Goal: Task Accomplishment & Management: Use online tool/utility

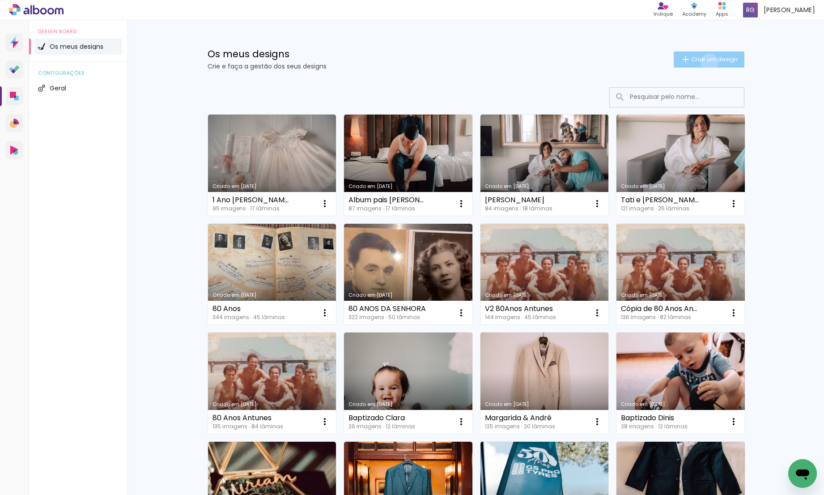
click at [704, 62] on span "Criar um design" at bounding box center [714, 59] width 47 height 6
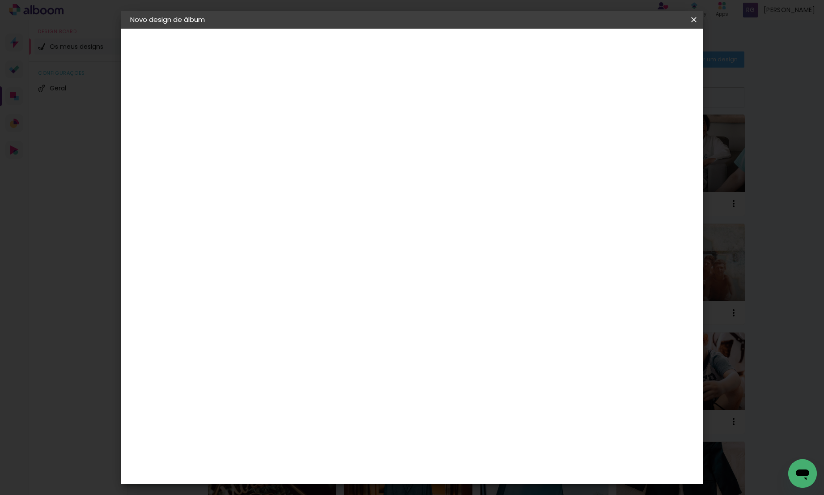
click at [276, 125] on input at bounding box center [276, 120] width 0 height 14
type input "B"
type input "Alicia"
type paper-input "Alicia"
click at [368, 42] on paper-button "Avançar" at bounding box center [346, 47] width 44 height 15
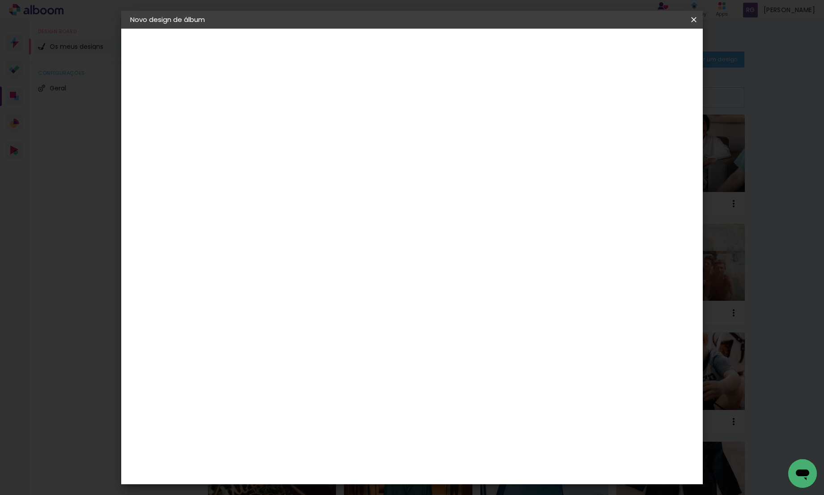
click at [320, 203] on div "DreambooksPro" at bounding box center [300, 202] width 58 height 7
click at [0, 0] on slot "Avançar" at bounding box center [0, 0] width 0 height 0
click at [311, 151] on input "text" at bounding box center [293, 156] width 35 height 14
click at [434, 144] on paper-item "Álbum" at bounding box center [470, 149] width 179 height 18
type input "Álbum"
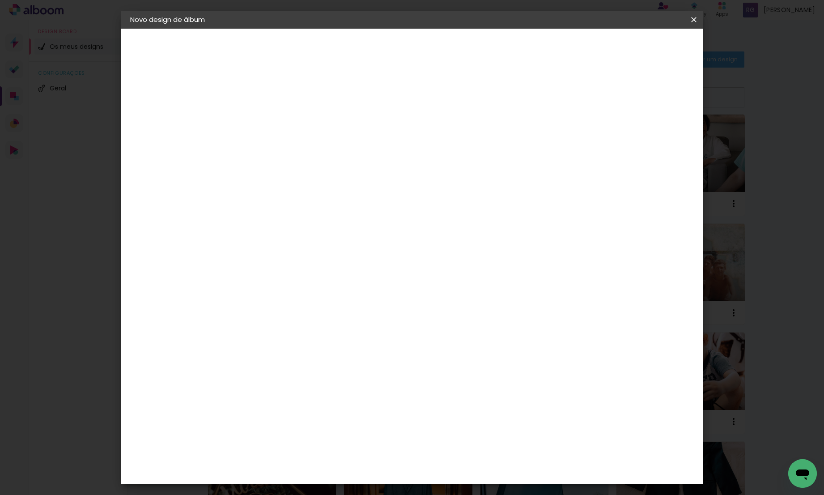
click at [337, 424] on span "25 × 25" at bounding box center [316, 433] width 42 height 18
click at [0, 0] on slot "Avançar" at bounding box center [0, 0] width 0 height 0
click at [638, 48] on span "Iniciar design" at bounding box center [617, 47] width 41 height 6
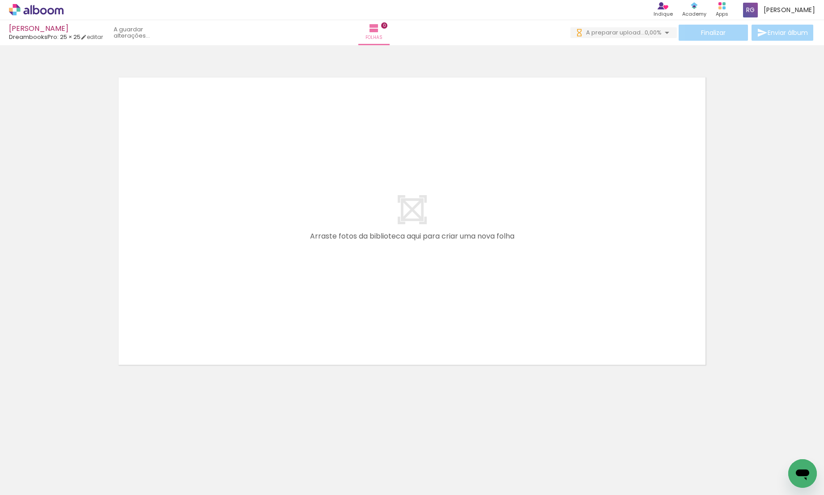
drag, startPoint x: 96, startPoint y: 465, endPoint x: 157, endPoint y: 361, distance: 119.9
click at [157, 361] on quentale-workspace at bounding box center [412, 247] width 824 height 495
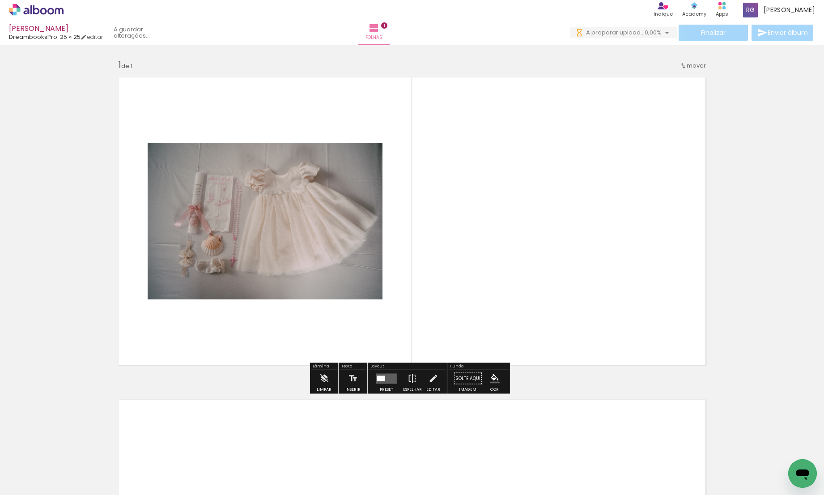
drag, startPoint x: 157, startPoint y: 475, endPoint x: 217, endPoint y: 365, distance: 125.1
click at [217, 365] on quentale-workspace at bounding box center [412, 247] width 824 height 495
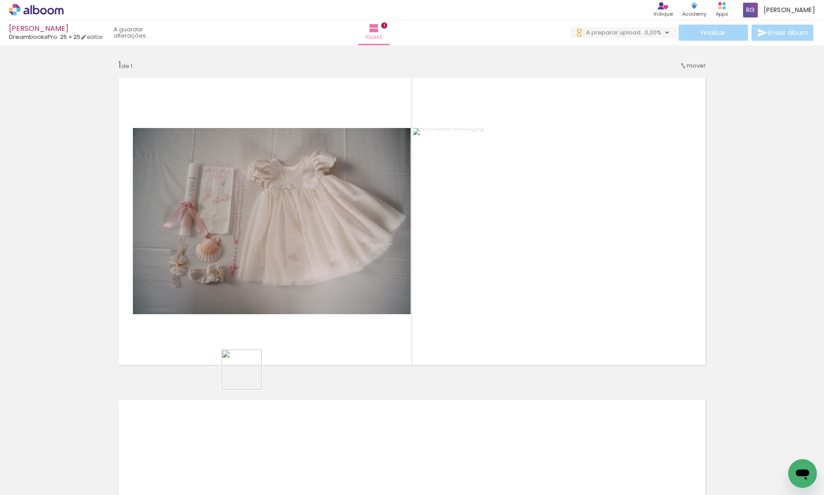
drag, startPoint x: 204, startPoint y: 470, endPoint x: 265, endPoint y: 344, distance: 139.2
click at [265, 344] on quentale-workspace at bounding box center [412, 247] width 824 height 495
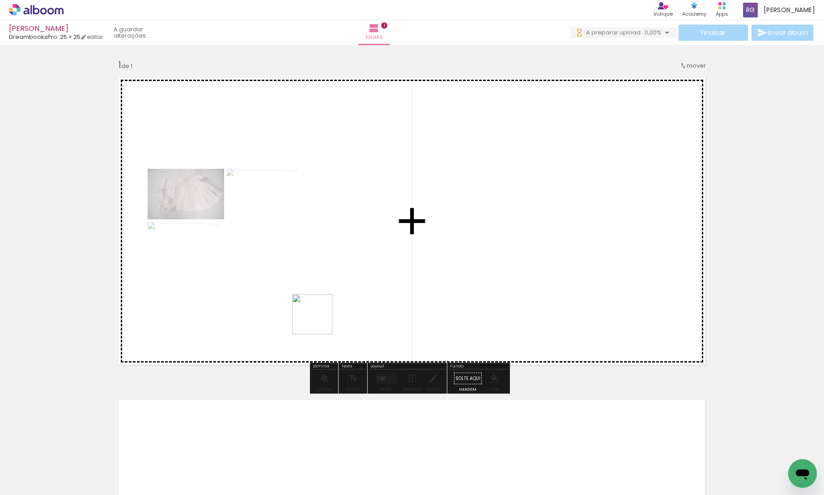
drag, startPoint x: 243, startPoint y: 471, endPoint x: 319, endPoint y: 320, distance: 169.4
click at [319, 320] on quentale-workspace at bounding box center [412, 247] width 824 height 495
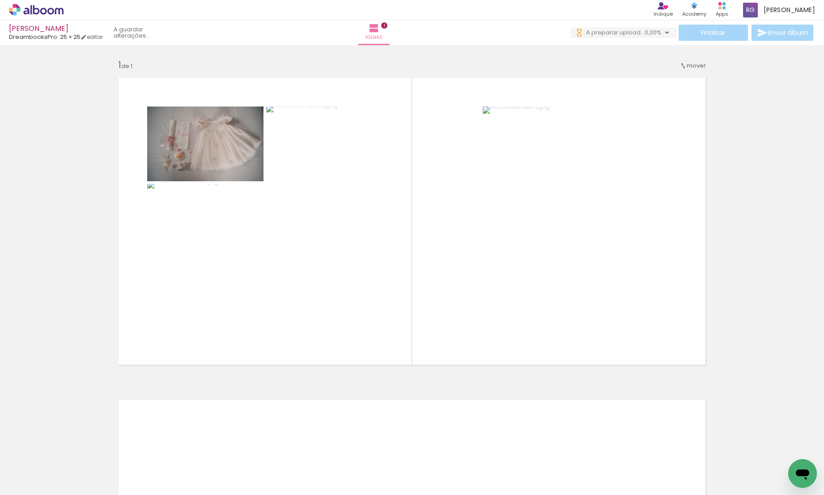
scroll to position [2, 0]
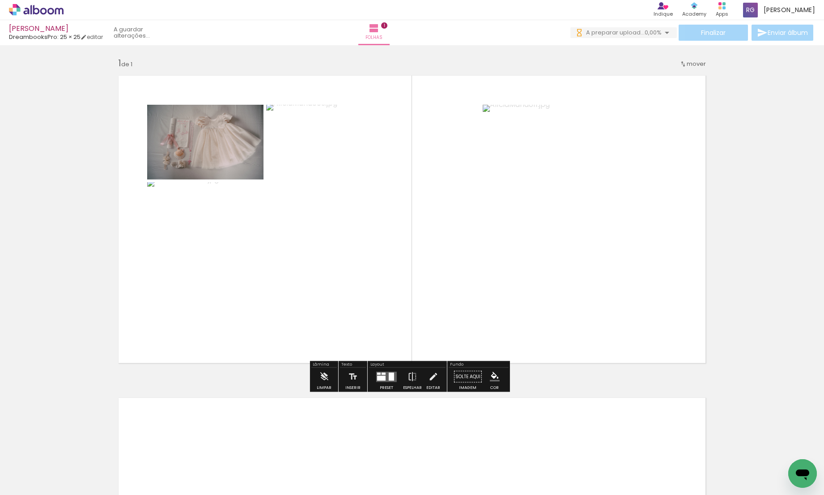
click at [110, 453] on div at bounding box center [89, 464] width 40 height 27
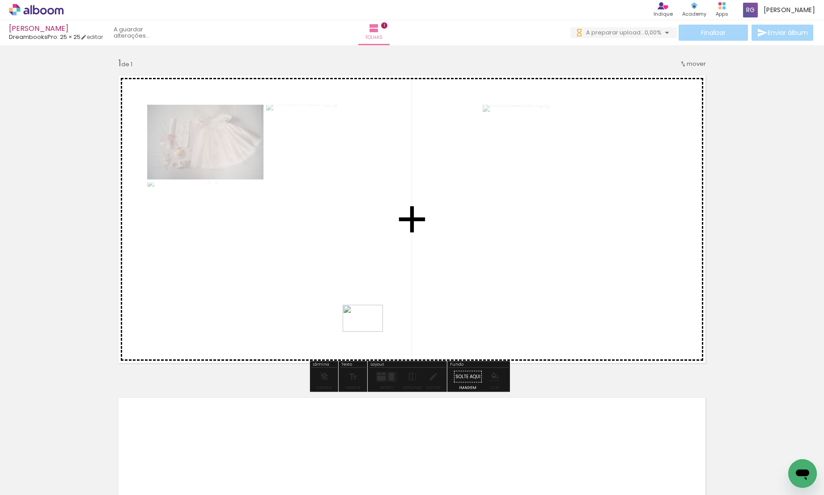
drag, startPoint x: 291, startPoint y: 457, endPoint x: 370, endPoint y: 331, distance: 148.6
click at [370, 331] on quentale-workspace at bounding box center [412, 247] width 824 height 495
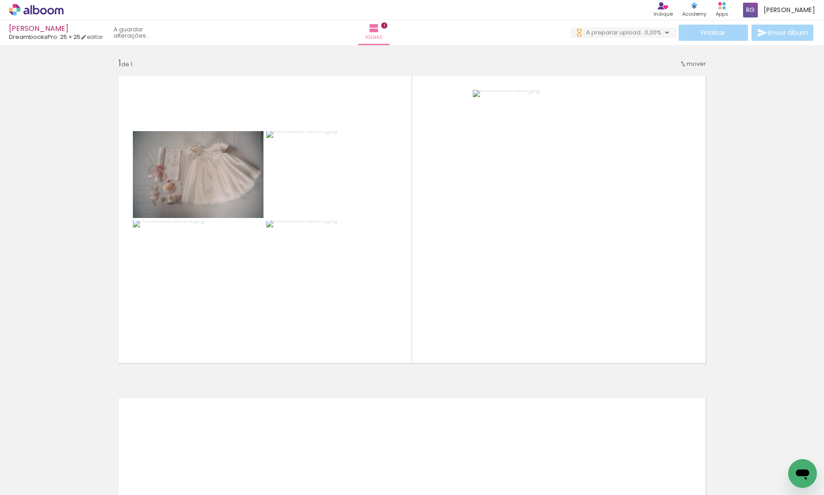
scroll to position [0, 0]
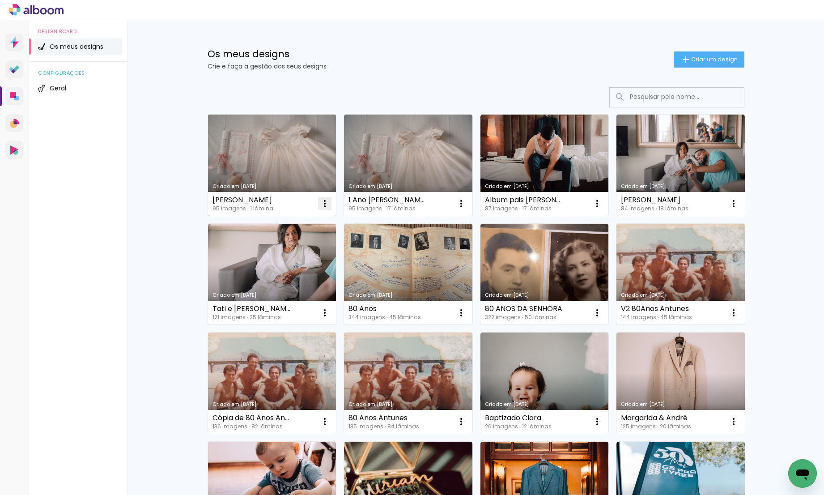
click at [323, 205] on iron-icon at bounding box center [324, 203] width 11 height 11
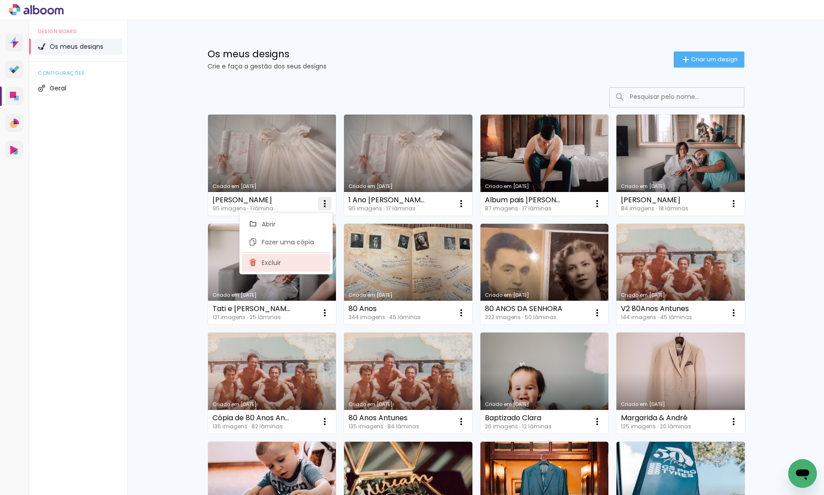
click at [280, 261] on span "Excluir" at bounding box center [271, 262] width 19 height 6
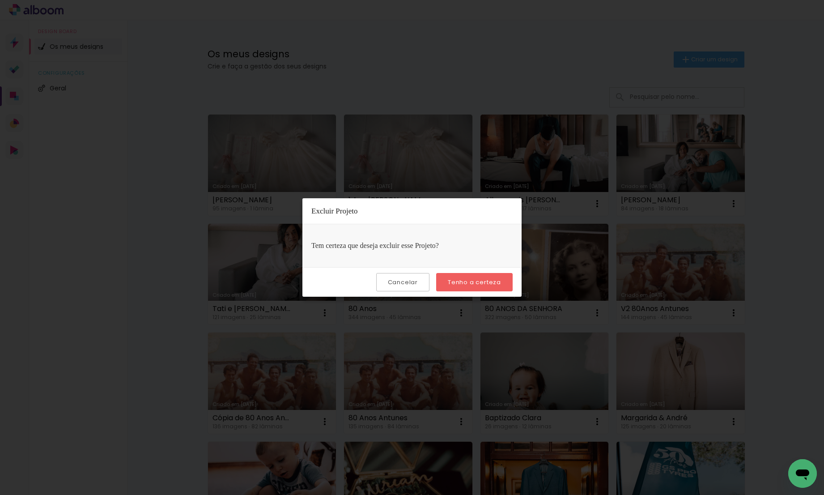
click at [0, 0] on slot "Tenho a certeza" at bounding box center [0, 0] width 0 height 0
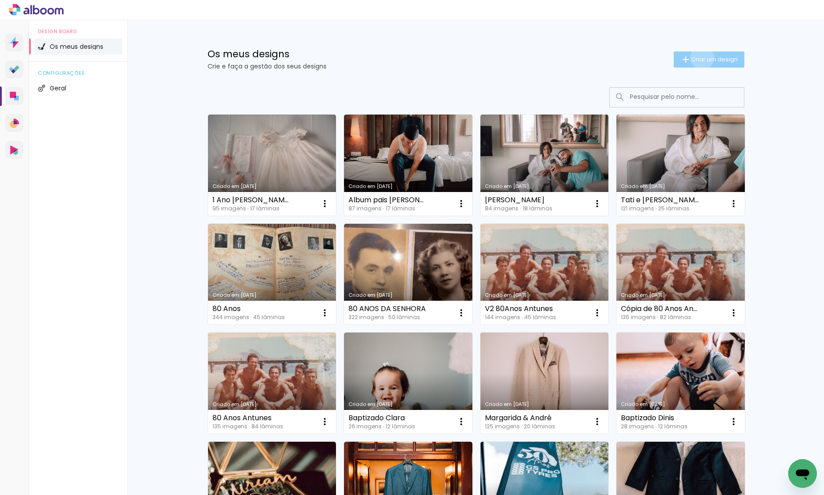
click at [697, 57] on span "Criar um design" at bounding box center [714, 59] width 47 height 6
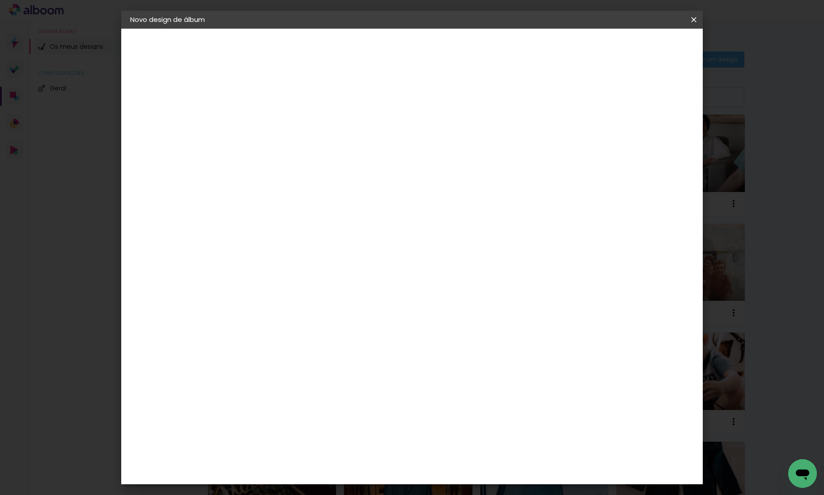
click at [276, 122] on input at bounding box center [276, 120] width 0 height 14
type input "B-Day Delmira"
type paper-input "B-Day Delmira"
click at [0, 0] on slot "Avançar" at bounding box center [0, 0] width 0 height 0
click at [329, 203] on div "DreambooksPro" at bounding box center [300, 202] width 58 height 7
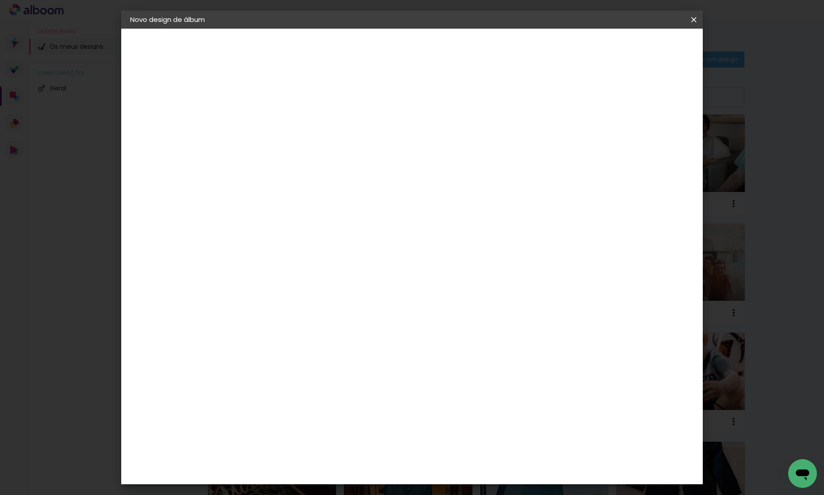
click at [0, 0] on slot "Avançar" at bounding box center [0, 0] width 0 height 0
click at [311, 149] on input "text" at bounding box center [293, 156] width 35 height 14
click at [466, 154] on paper-item "Álbum" at bounding box center [470, 149] width 179 height 18
type input "Álbum"
click at [337, 424] on span "25 × 25" at bounding box center [316, 433] width 42 height 18
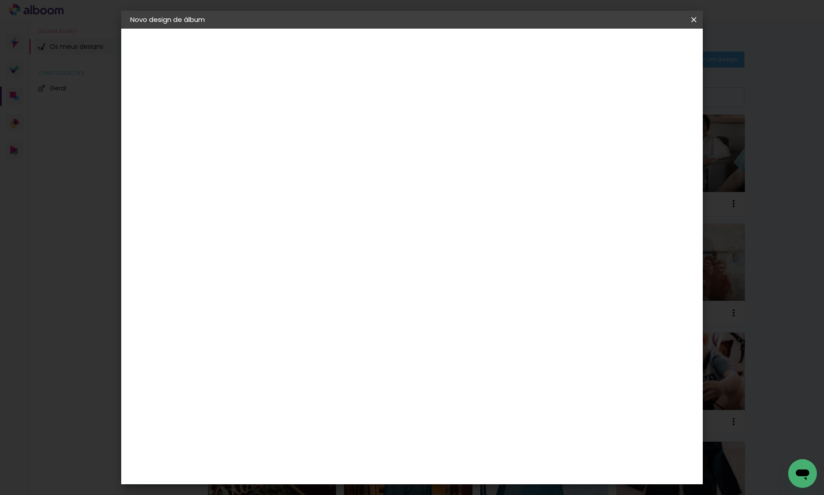
click at [422, 47] on paper-button "Avançar" at bounding box center [400, 47] width 44 height 15
click at [638, 47] on span "Iniciar design" at bounding box center [617, 47] width 41 height 6
click at [638, 49] on span "Iniciar design" at bounding box center [617, 47] width 41 height 6
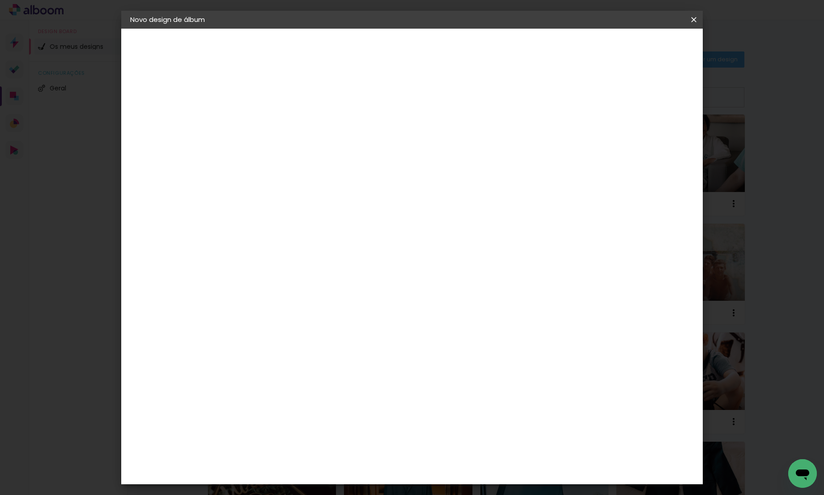
click at [638, 49] on span "Iniciar design" at bounding box center [617, 47] width 41 height 6
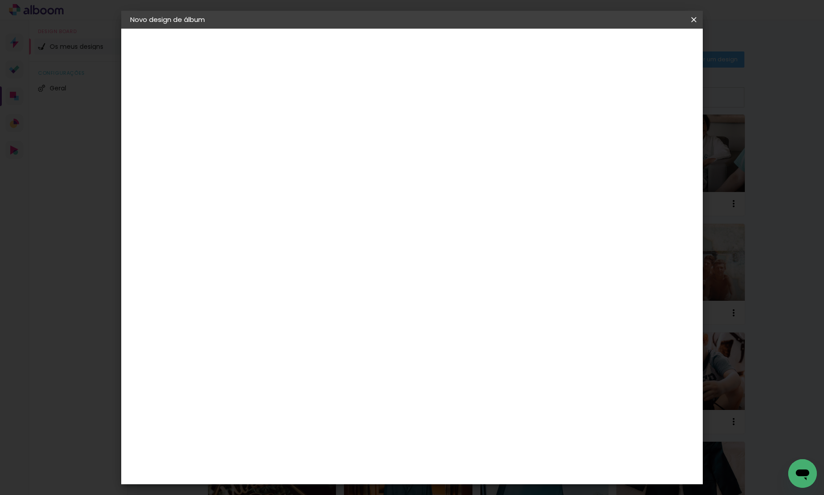
click at [638, 49] on span "Iniciar design" at bounding box center [617, 47] width 41 height 6
click at [495, 235] on quentale-layouter at bounding box center [449, 242] width 324 height 162
click at [421, 241] on div at bounding box center [369, 206] width 105 height 69
click at [614, 103] on div "mm Mostrar margem" at bounding box center [449, 97] width 396 height 20
click at [618, 89] on div "mm Mostrar margem" at bounding box center [449, 97] width 396 height 20
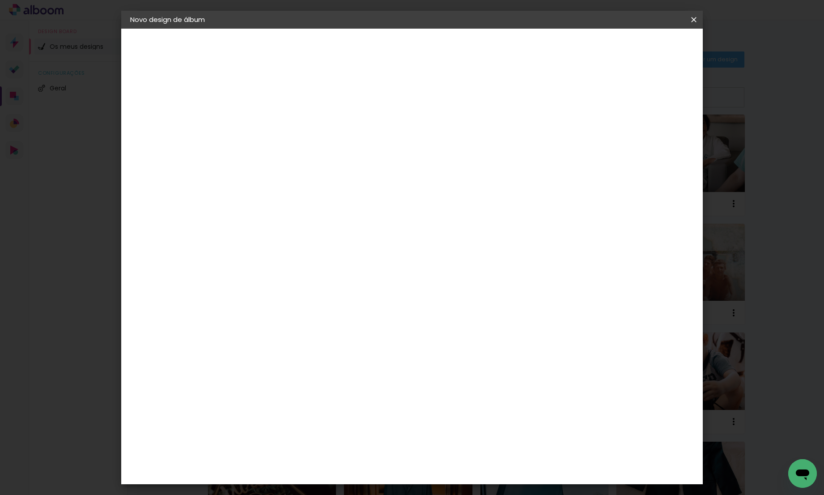
click at [582, 94] on div at bounding box center [578, 97] width 8 height 8
type paper-checkbox "on"
click at [582, 95] on div at bounding box center [578, 97] width 8 height 8
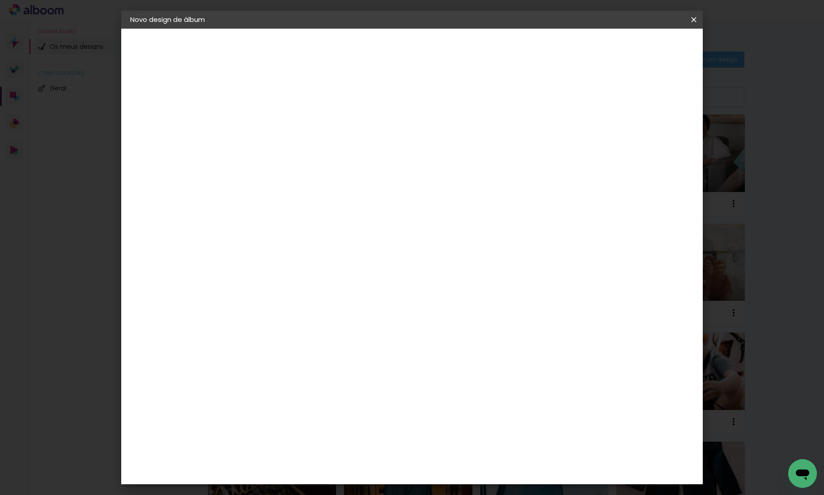
click at [638, 49] on span "Iniciar design" at bounding box center [617, 47] width 41 height 6
click at [0, 0] on iron-icon at bounding box center [0, 0] width 0 height 0
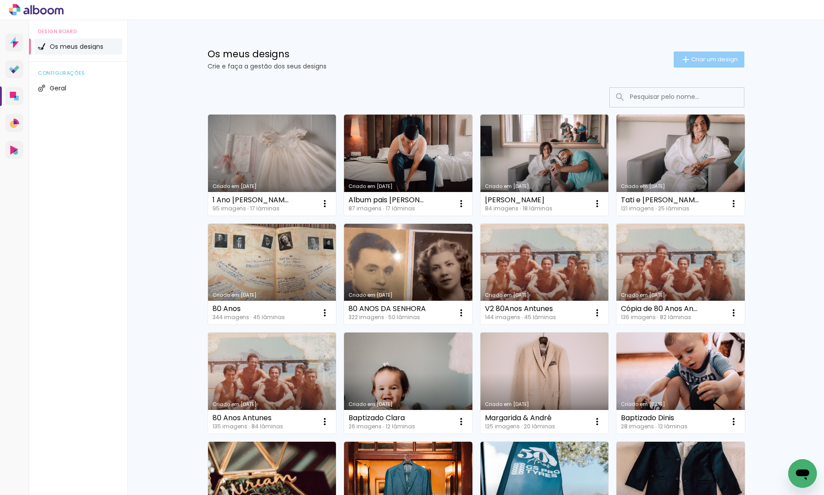
click at [703, 62] on span "Criar um design" at bounding box center [714, 59] width 47 height 6
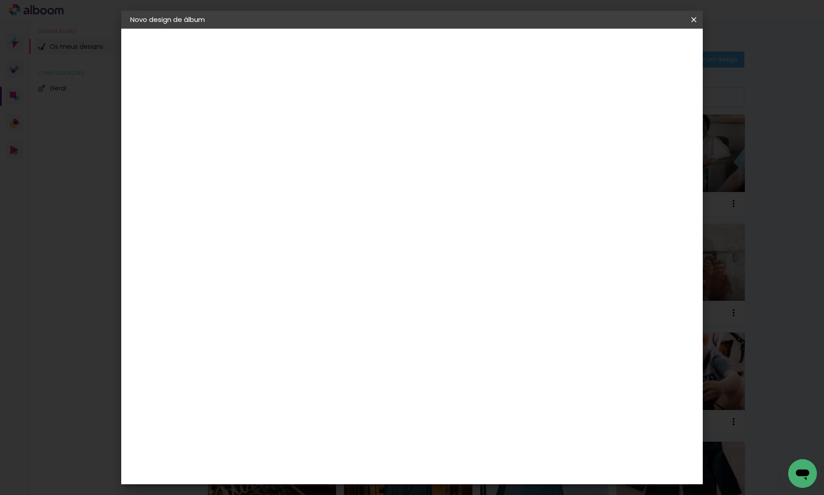
click at [276, 119] on input at bounding box center [276, 120] width 0 height 14
type input "B-day delmira"
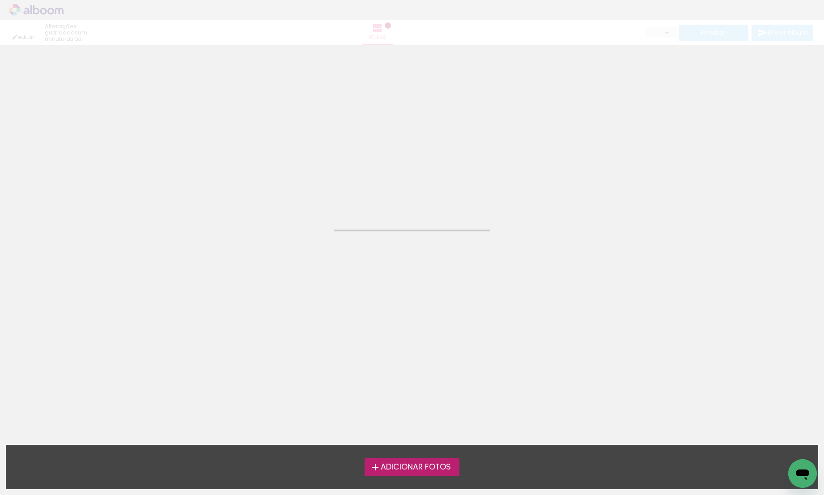
click at [694, 46] on div "Confirmar Cancelar" at bounding box center [412, 55] width 824 height 21
click at [469, 247] on neon-animated-pages "Confirmar Cancelar" at bounding box center [412, 269] width 824 height 449
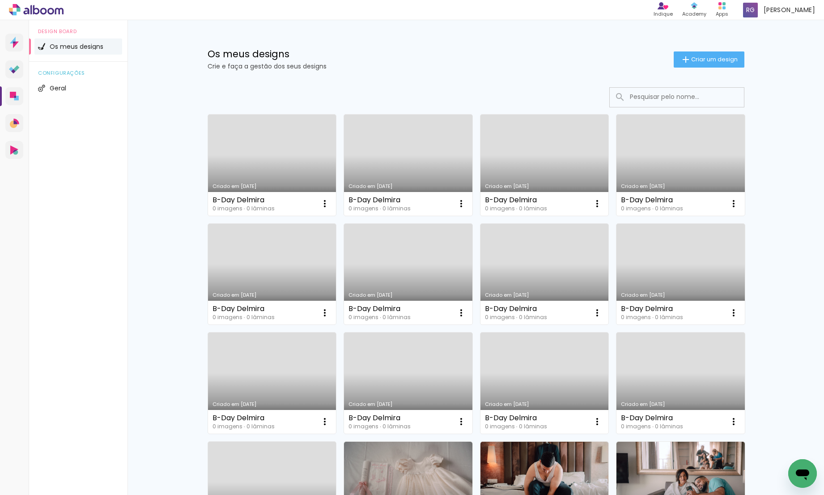
scroll to position [23, 0]
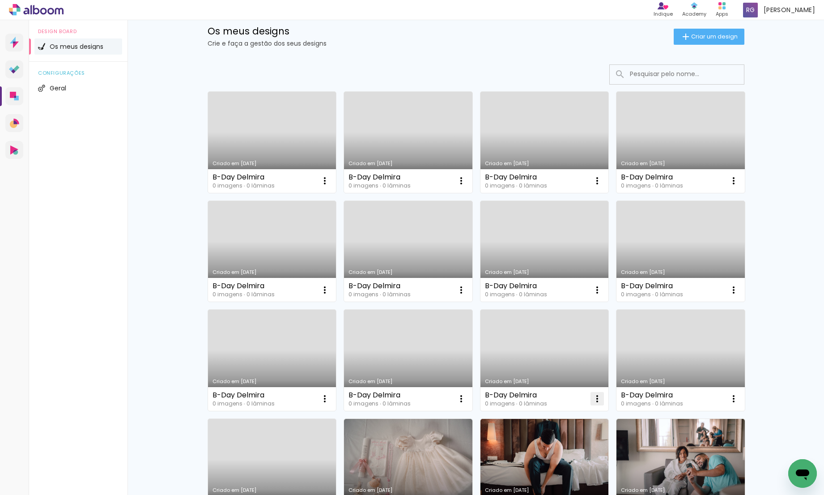
click at [330, 186] on iron-icon at bounding box center [324, 180] width 11 height 11
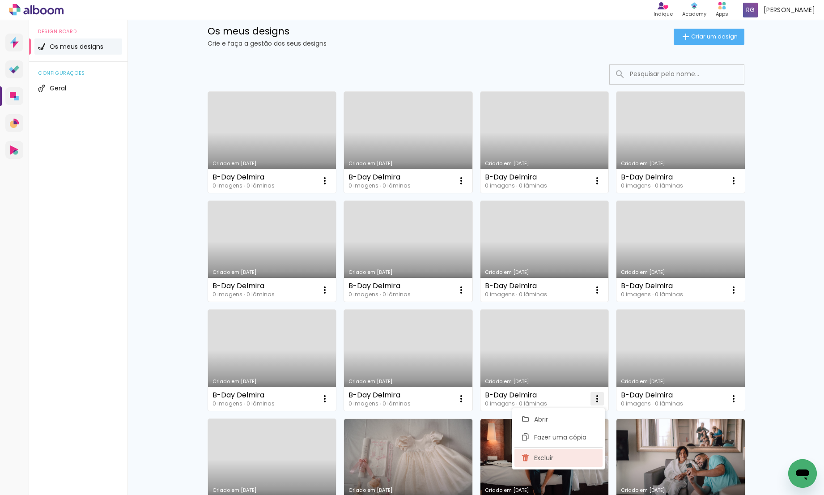
click at [544, 459] on span "Excluir" at bounding box center [543, 457] width 19 height 6
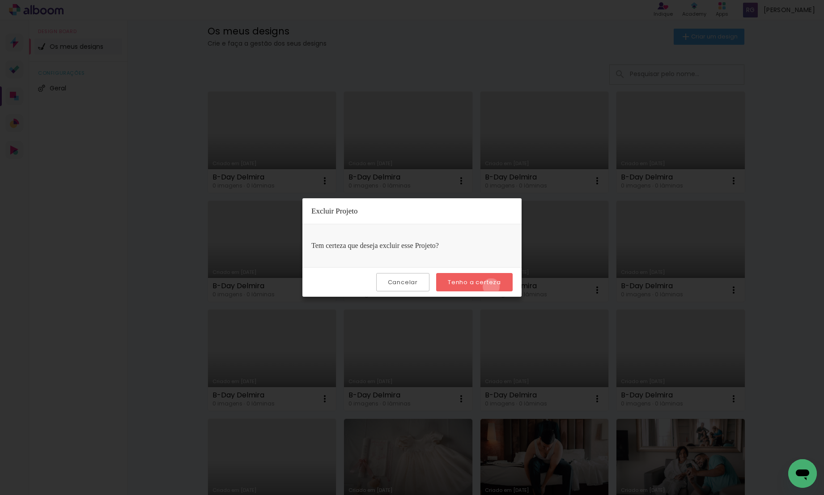
click at [492, 287] on paper-button "Tenho a certeza" at bounding box center [474, 282] width 76 height 18
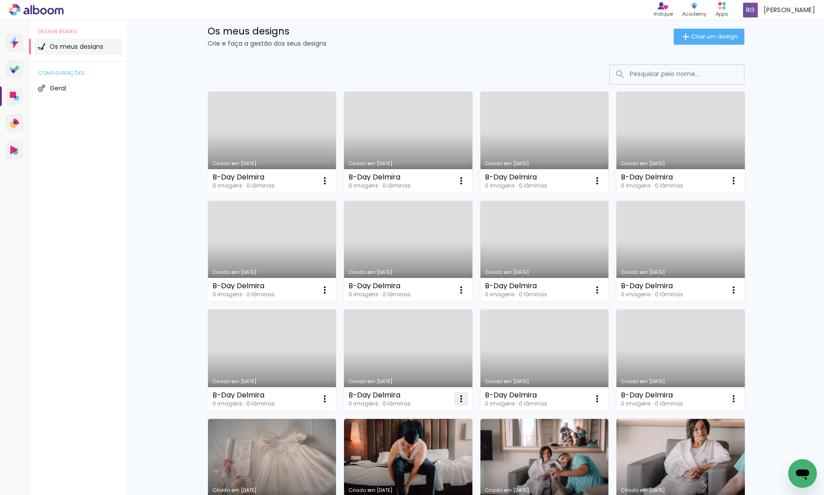
click at [463, 400] on paper-icon-button at bounding box center [461, 398] width 18 height 18
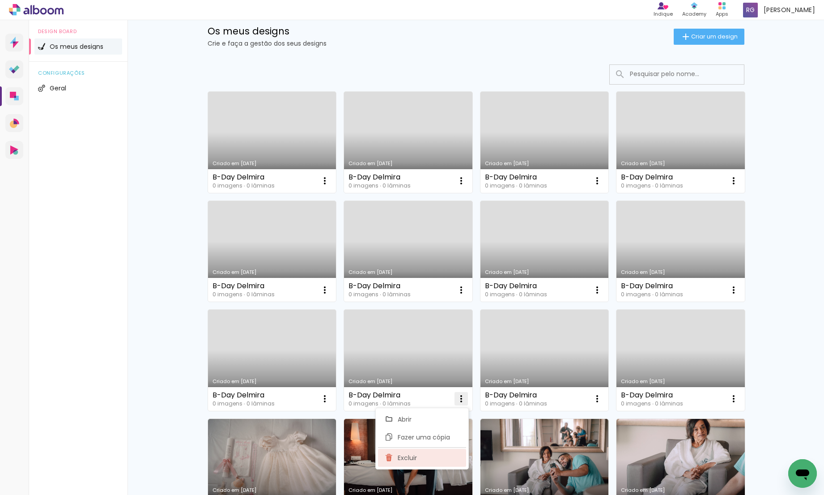
click at [429, 460] on paper-item "Excluir" at bounding box center [422, 458] width 88 height 18
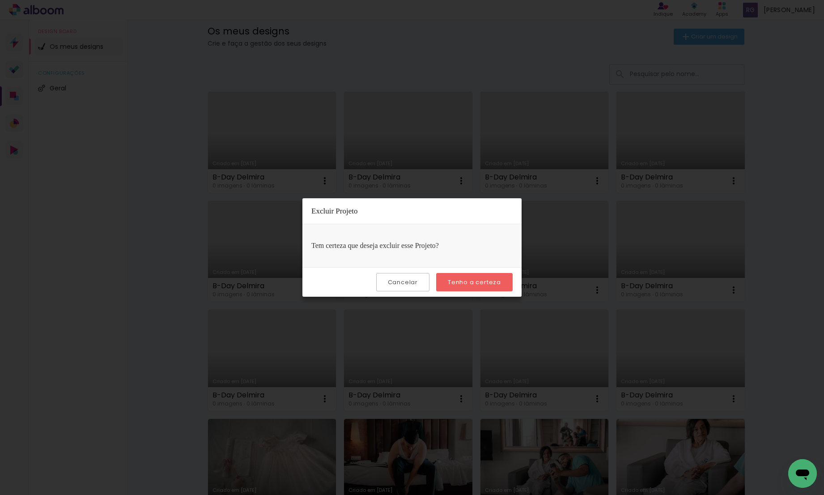
click at [0, 0] on slot "Tenho a certeza" at bounding box center [0, 0] width 0 height 0
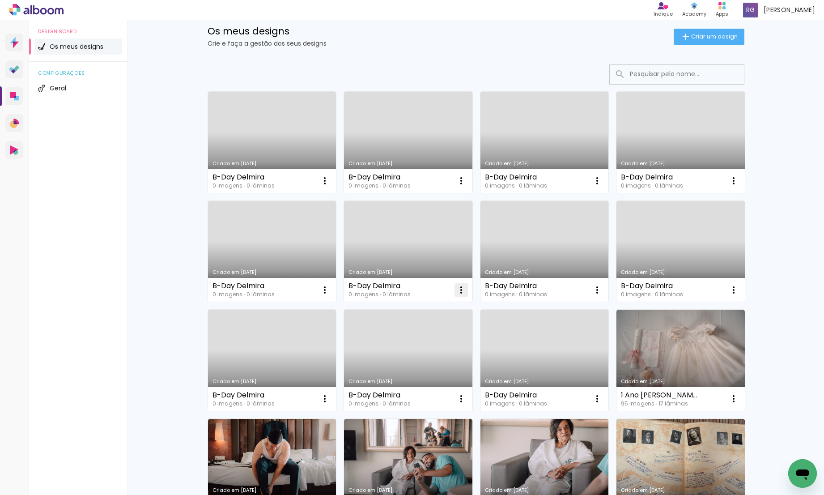
click at [330, 186] on iron-icon at bounding box center [324, 180] width 11 height 11
click at [413, 353] on paper-item "Excluir" at bounding box center [422, 349] width 88 height 18
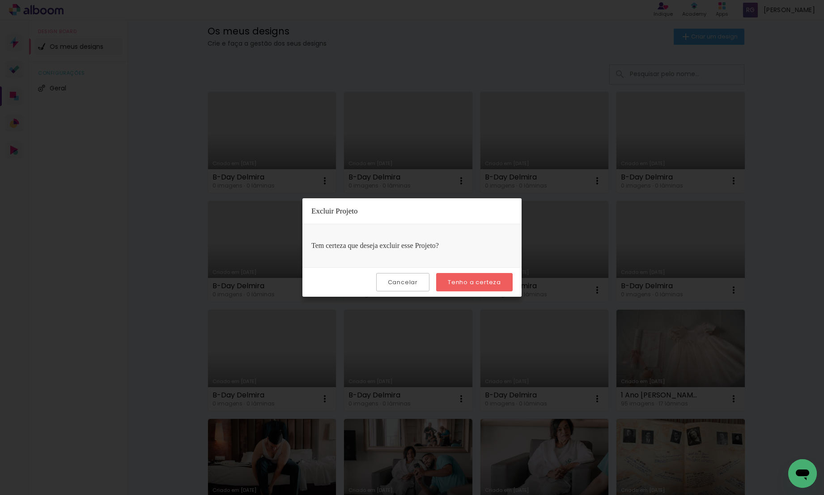
click at [0, 0] on slot "Tenho a certeza" at bounding box center [0, 0] width 0 height 0
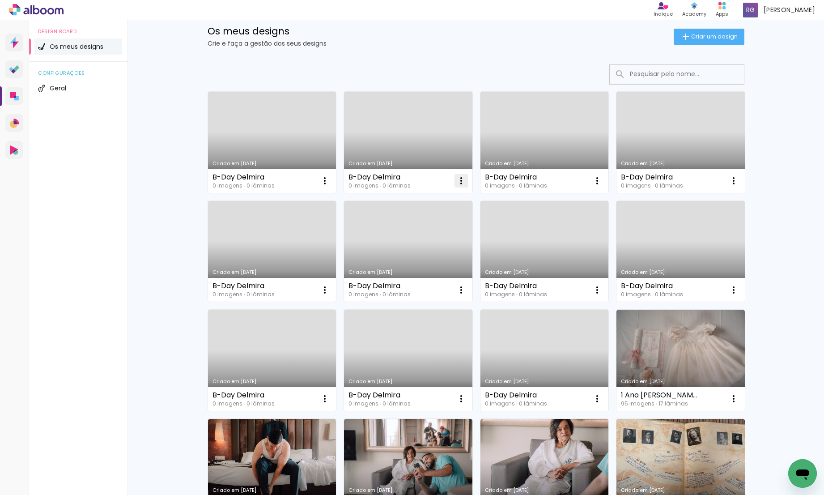
click at [330, 181] on iron-icon at bounding box center [324, 180] width 11 height 11
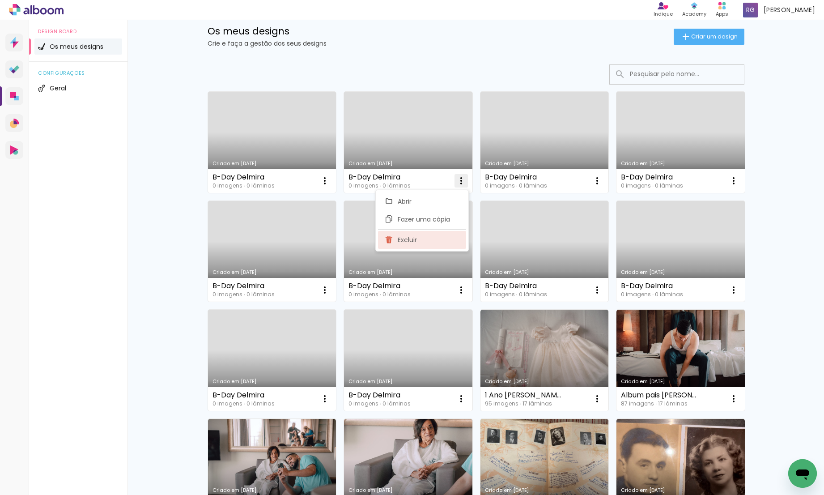
click at [453, 241] on paper-item "Excluir" at bounding box center [422, 240] width 88 height 18
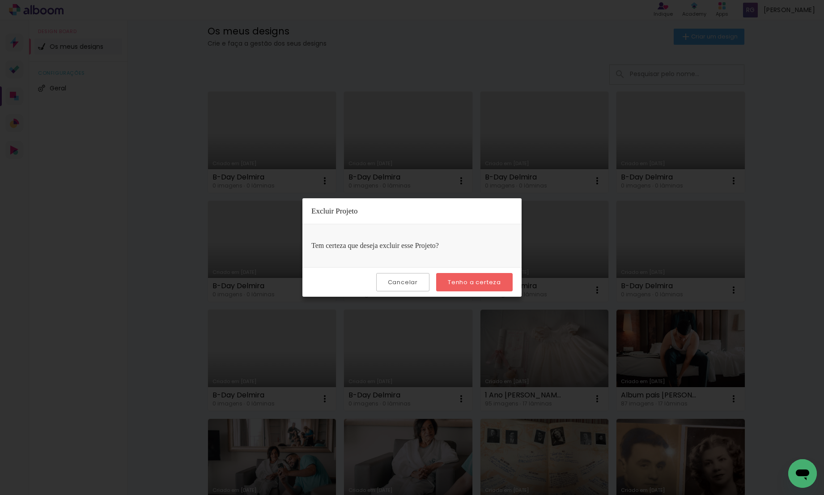
click at [0, 0] on slot "Tenho a certeza" at bounding box center [0, 0] width 0 height 0
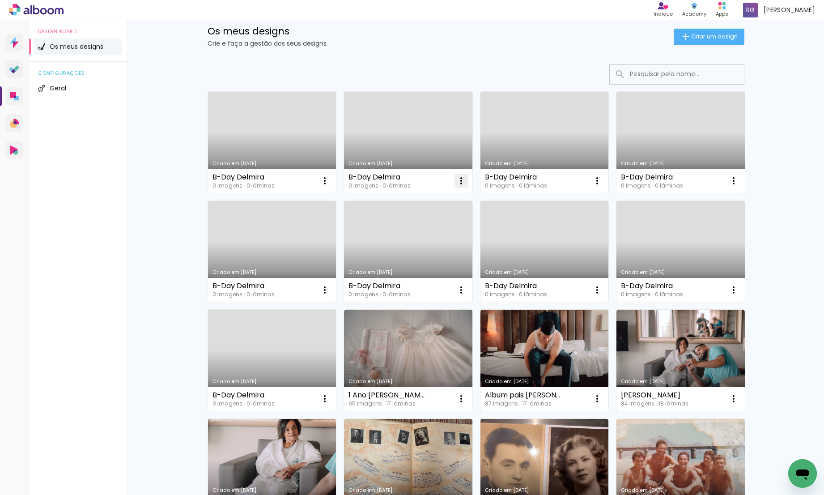
click at [330, 182] on iron-icon at bounding box center [324, 180] width 11 height 11
click at [447, 240] on paper-item "Excluir" at bounding box center [422, 240] width 88 height 18
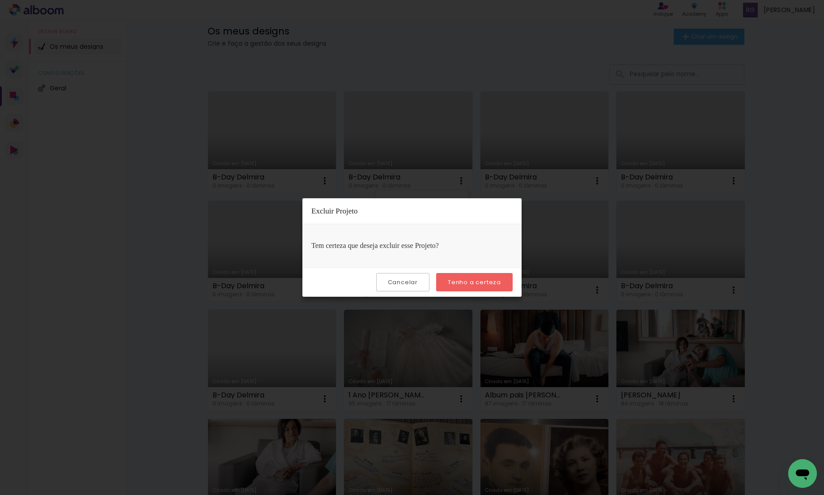
click at [0, 0] on slot "Tenho a certeza" at bounding box center [0, 0] width 0 height 0
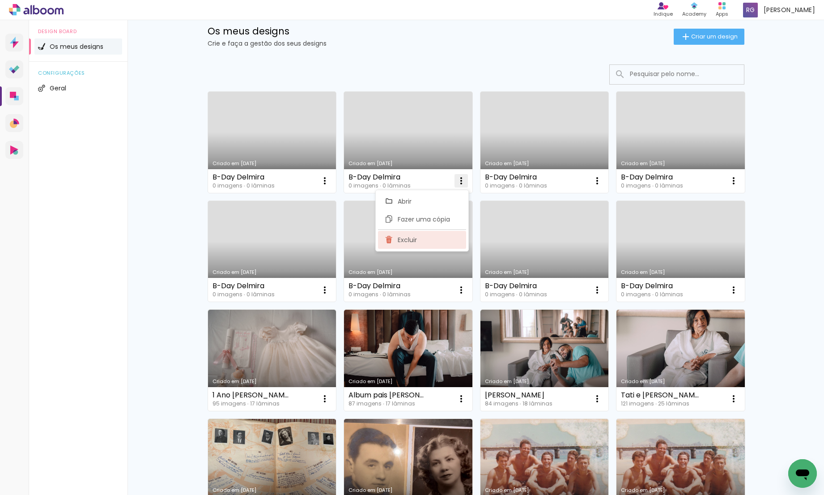
click at [430, 245] on paper-item "Excluir" at bounding box center [422, 240] width 88 height 18
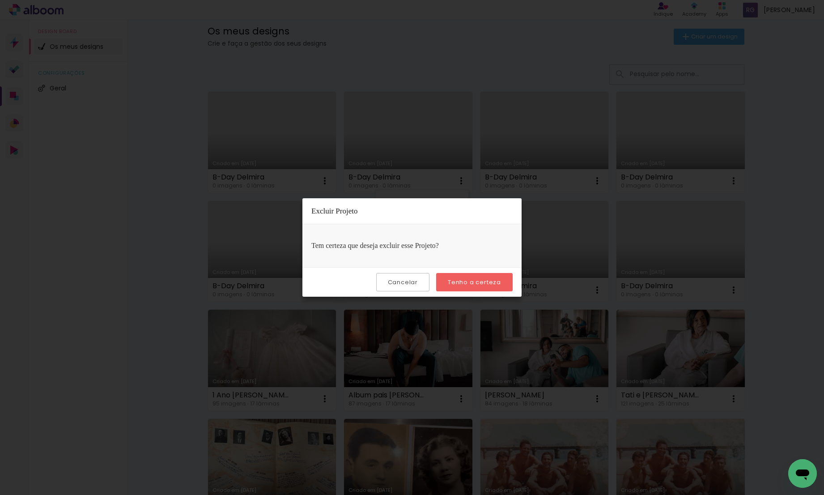
click at [0, 0] on slot "Tenho a certeza" at bounding box center [0, 0] width 0 height 0
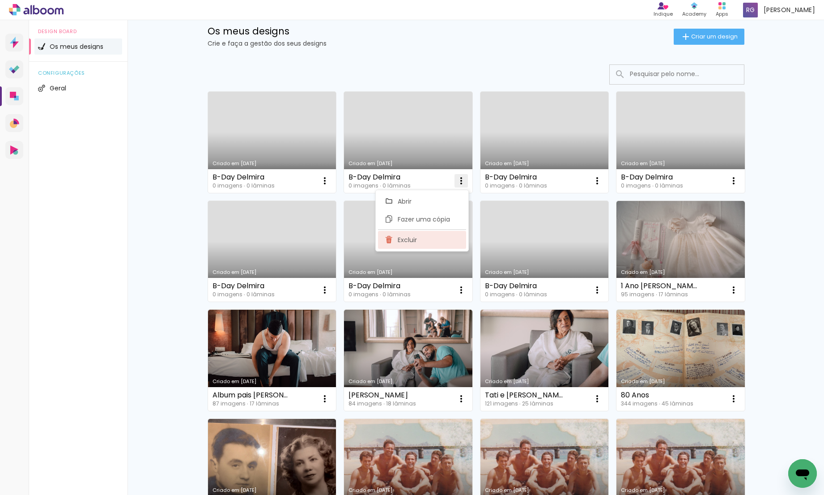
click at [432, 236] on paper-item "Excluir" at bounding box center [422, 240] width 88 height 18
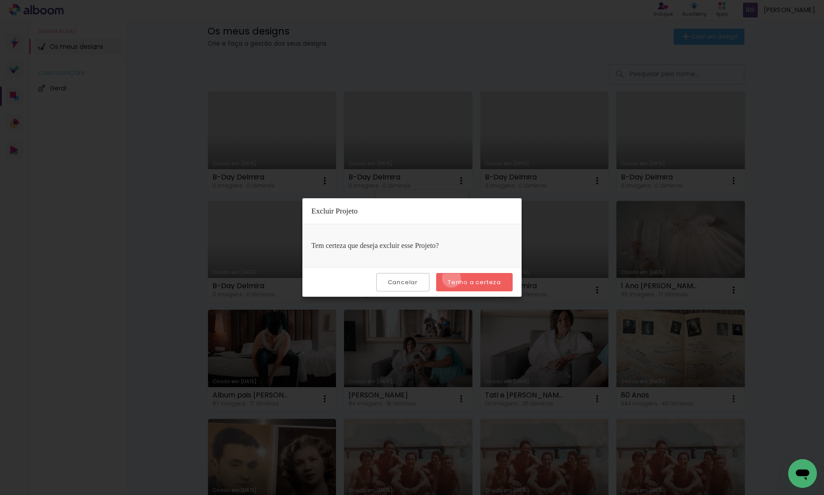
click at [0, 0] on slot "Tenho a certeza" at bounding box center [0, 0] width 0 height 0
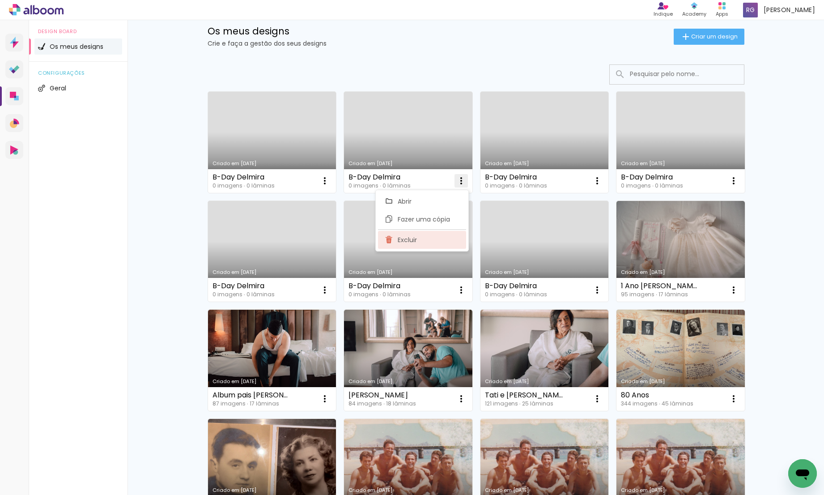
click at [432, 240] on paper-item "Excluir" at bounding box center [422, 240] width 88 height 18
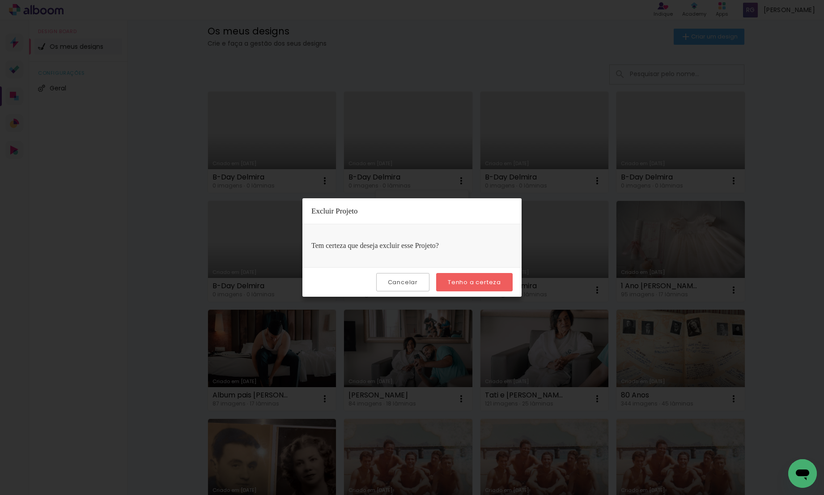
click at [0, 0] on slot "Tenho a certeza" at bounding box center [0, 0] width 0 height 0
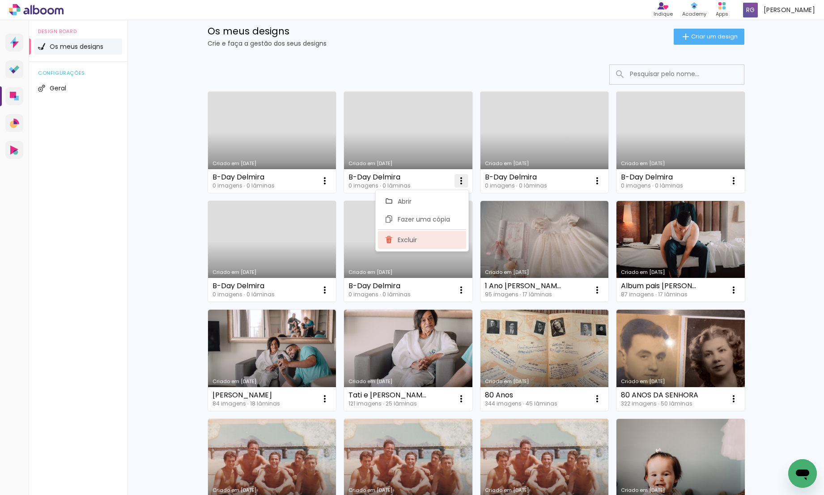
click at [426, 242] on paper-item "Excluir" at bounding box center [422, 240] width 88 height 18
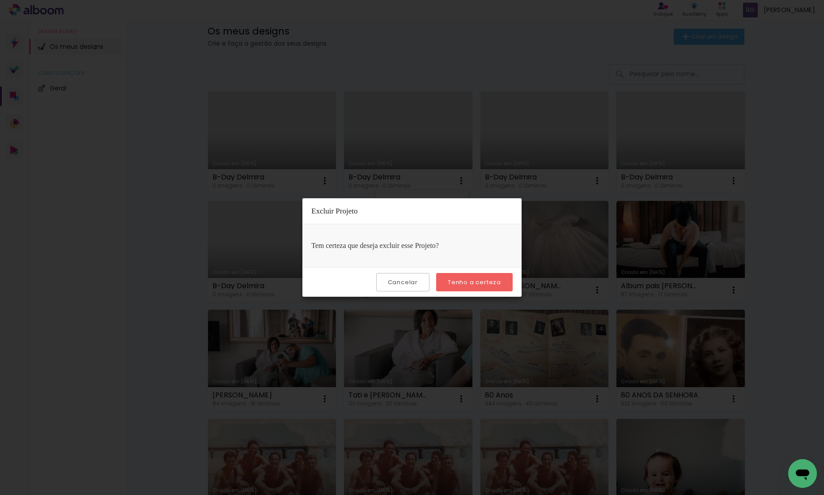
click at [465, 276] on paper-button "Tenho a certeza" at bounding box center [474, 282] width 76 height 18
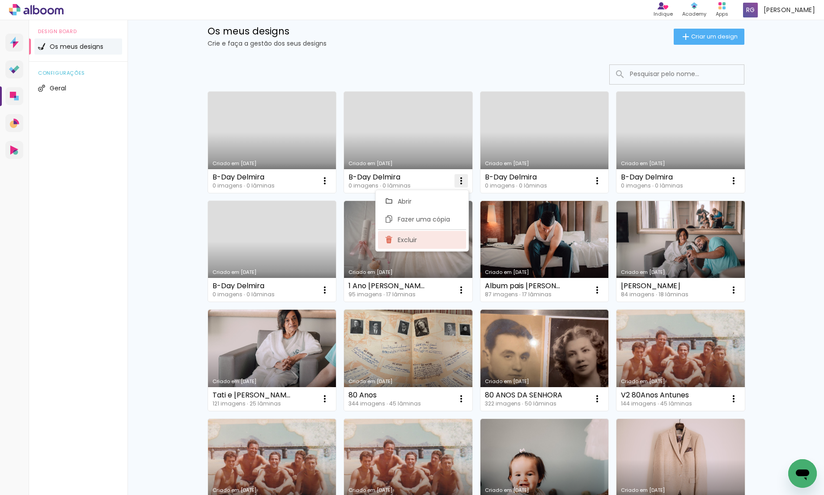
click at [439, 243] on paper-item "Excluir" at bounding box center [422, 240] width 88 height 18
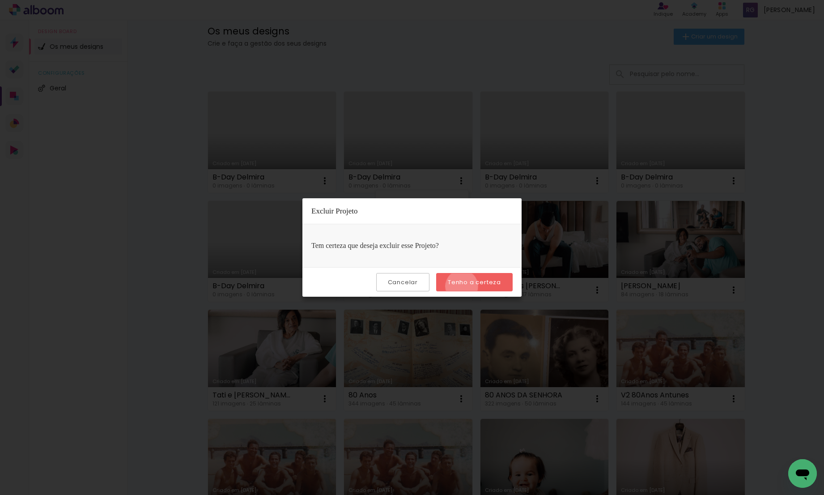
click at [463, 286] on paper-button "Tenho a certeza" at bounding box center [474, 282] width 76 height 18
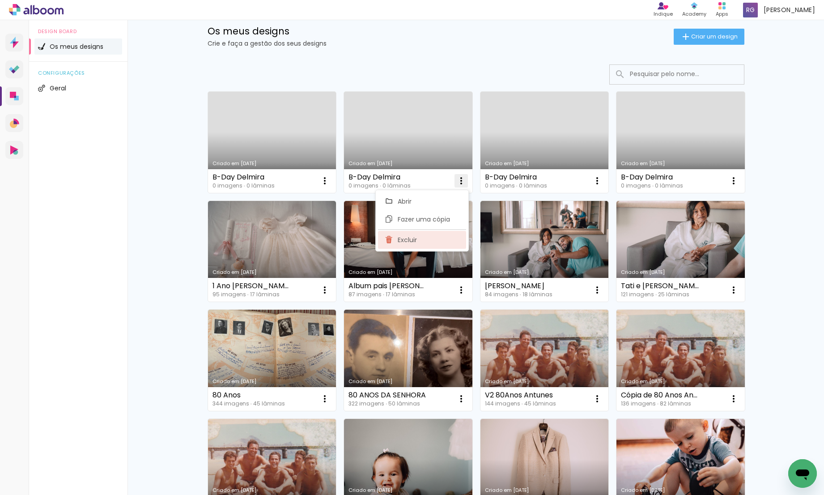
click at [441, 243] on paper-item "Excluir" at bounding box center [422, 240] width 88 height 18
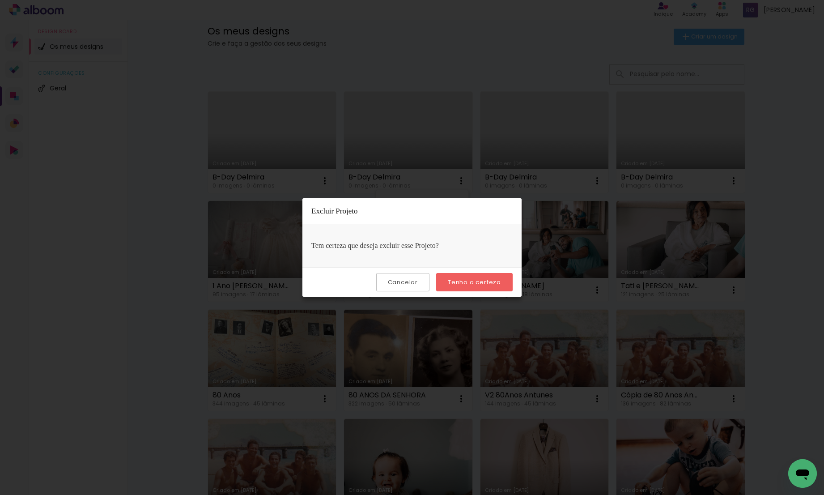
click at [0, 0] on slot "Tenho a certeza" at bounding box center [0, 0] width 0 height 0
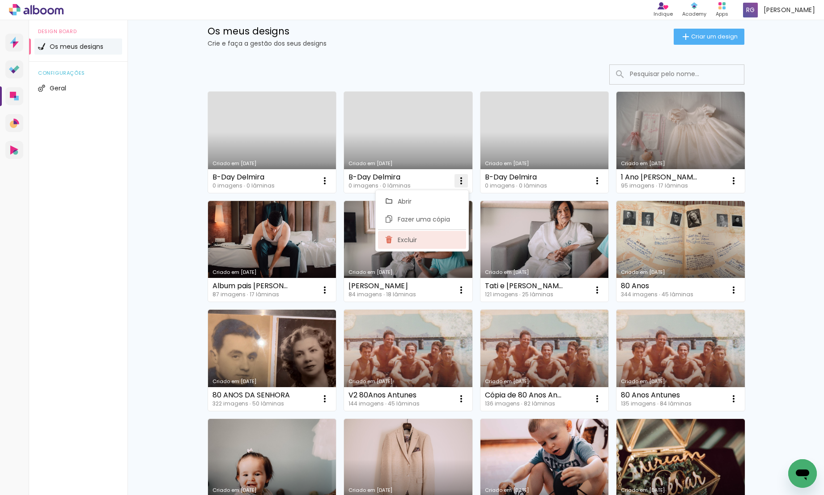
click at [452, 242] on paper-item "Excluir" at bounding box center [422, 240] width 88 height 18
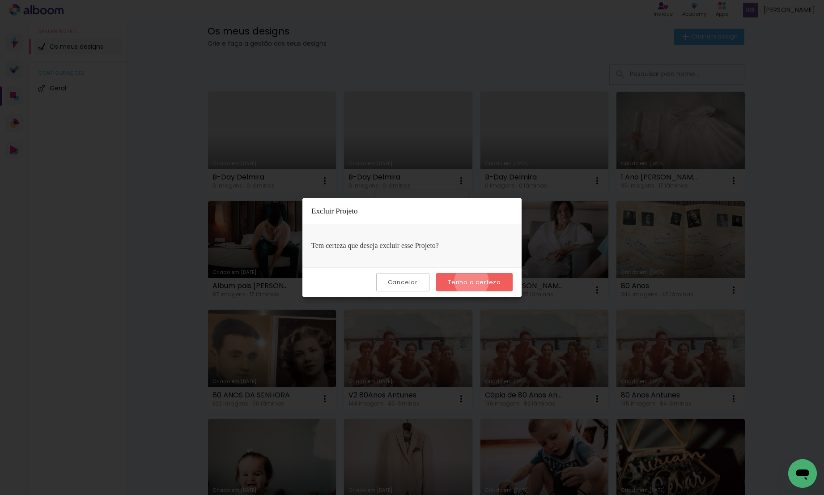
click at [0, 0] on slot "Tenho a certeza" at bounding box center [0, 0] width 0 height 0
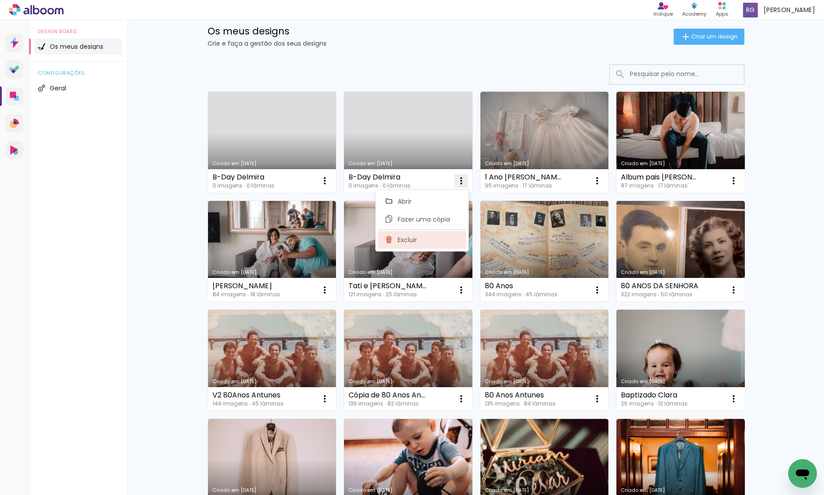
click at [434, 241] on paper-item "Excluir" at bounding box center [422, 240] width 88 height 18
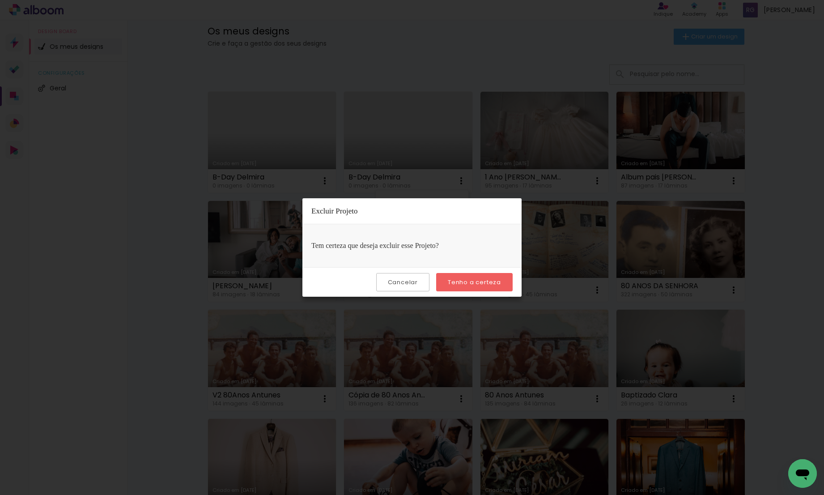
click at [454, 274] on paper-button "Tenho a certeza" at bounding box center [474, 282] width 76 height 18
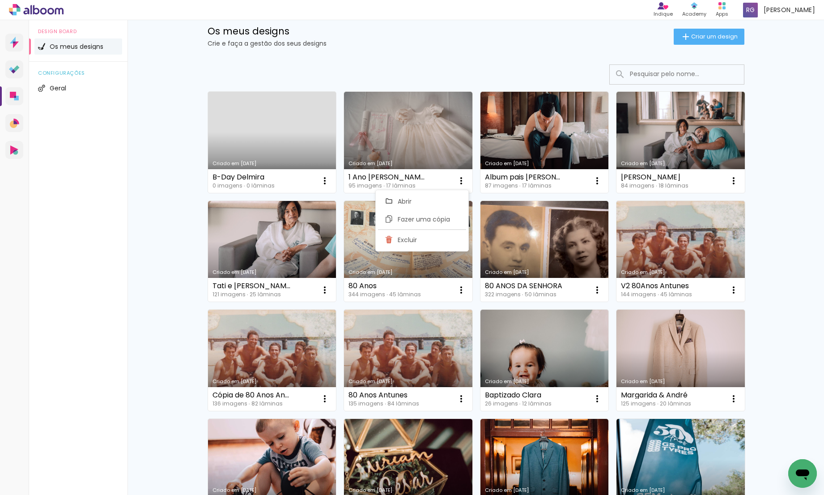
click at [157, 214] on div "Os meus designs Crie e faça a gestão dos seus designs Criar um design Criado em…" at bounding box center [475, 409] width 696 height 824
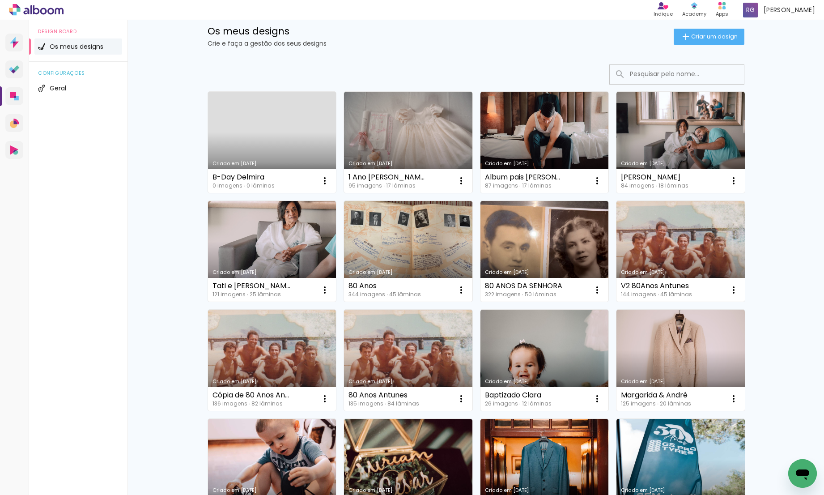
click at [225, 141] on link "Criado em [DATE]" at bounding box center [272, 142] width 128 height 101
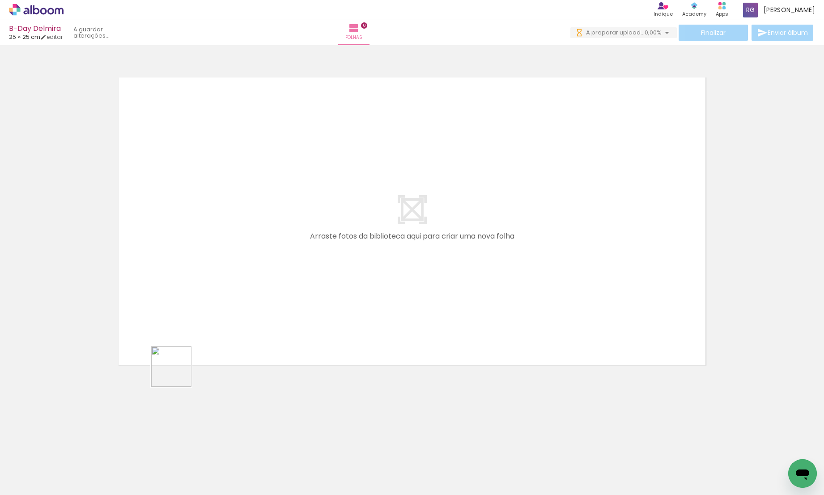
drag, startPoint x: 92, startPoint y: 472, endPoint x: 224, endPoint y: 322, distance: 199.0
click at [224, 322] on quentale-workspace at bounding box center [412, 247] width 824 height 495
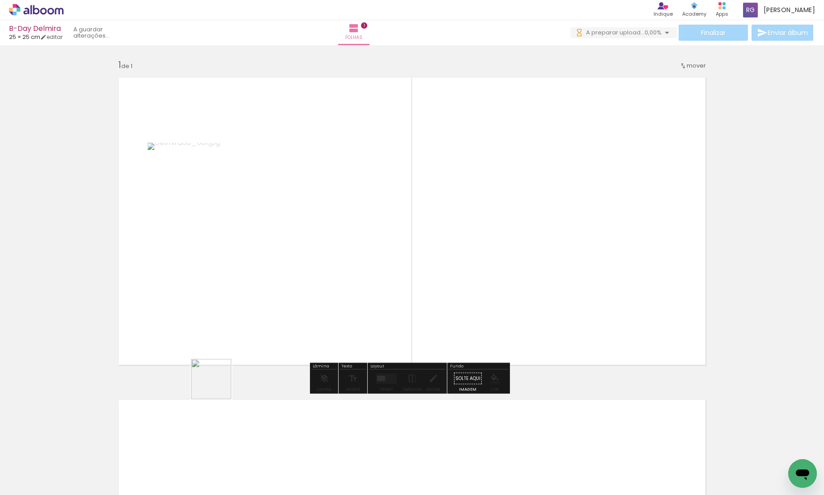
drag, startPoint x: 144, startPoint y: 468, endPoint x: 277, endPoint y: 343, distance: 182.5
click at [277, 343] on quentale-workspace at bounding box center [412, 247] width 824 height 495
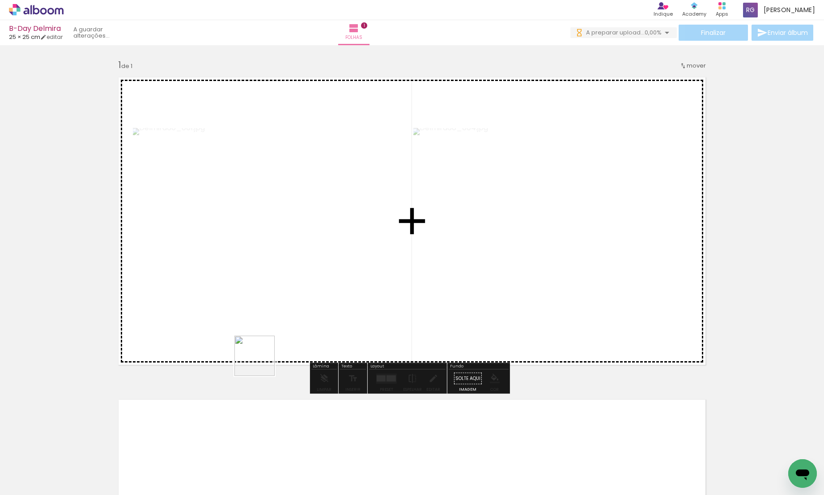
drag, startPoint x: 207, startPoint y: 451, endPoint x: 269, endPoint y: 352, distance: 116.7
click at [269, 352] on quentale-workspace at bounding box center [412, 247] width 824 height 495
drag, startPoint x: 289, startPoint y: 344, endPoint x: 301, endPoint y: 307, distance: 39.5
click at [301, 307] on quentale-workspace at bounding box center [412, 247] width 824 height 495
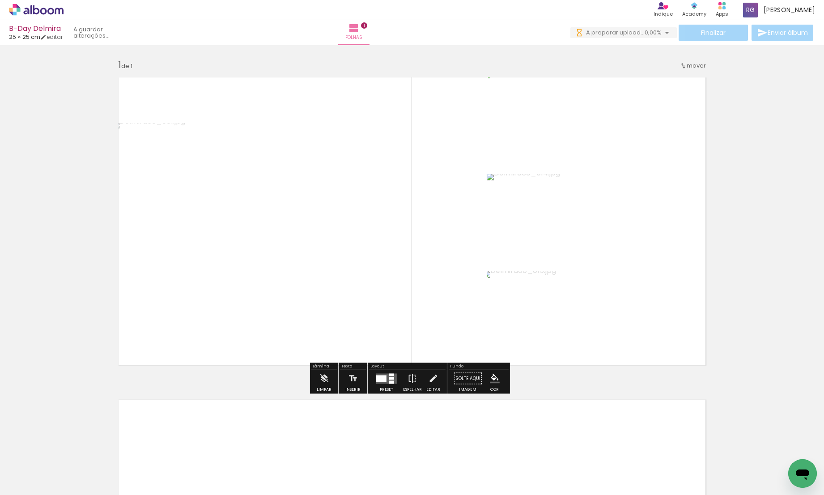
click at [380, 380] on div at bounding box center [381, 378] width 10 height 7
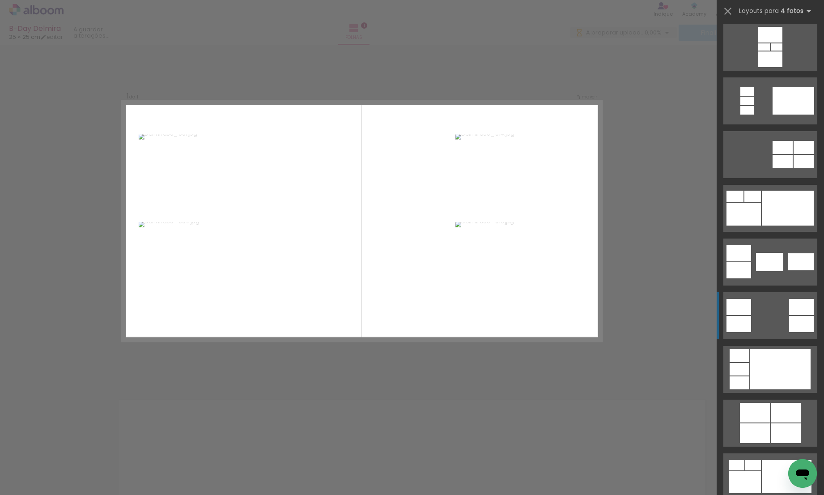
scroll to position [134, 0]
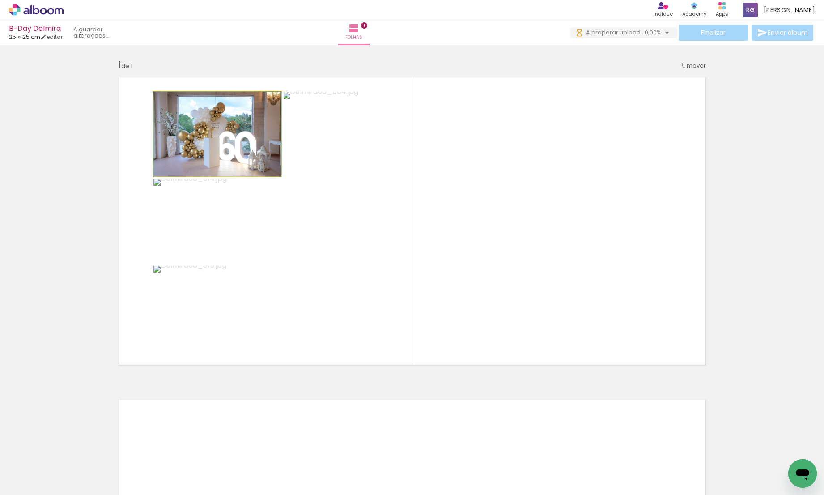
drag, startPoint x: 229, startPoint y: 149, endPoint x: 392, endPoint y: 211, distance: 174.7
click at [0, 0] on slot at bounding box center [0, 0] width 0 height 0
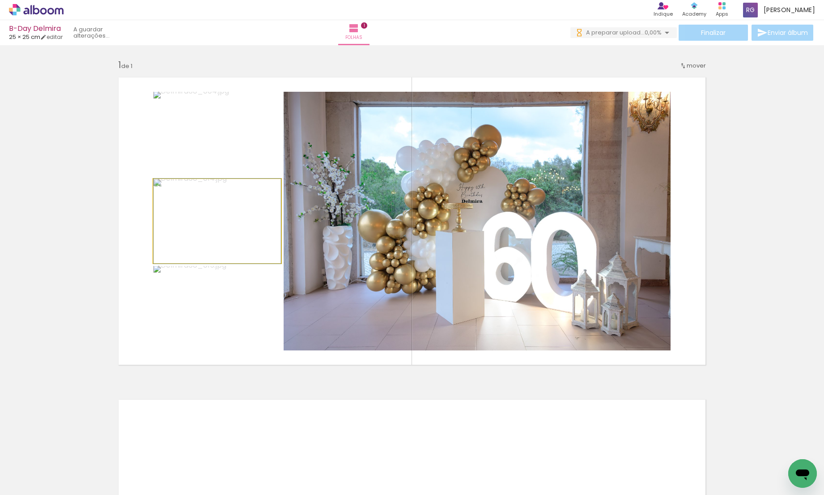
click at [220, 232] on quentale-photo at bounding box center [216, 221] width 127 height 84
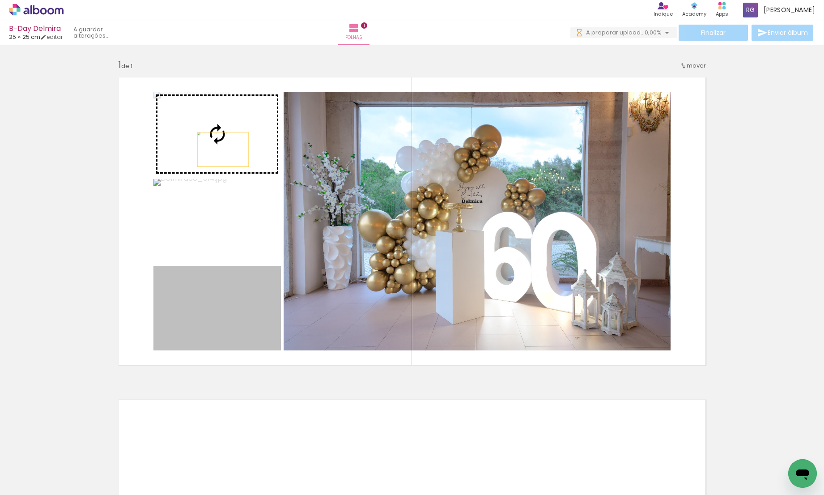
drag, startPoint x: 214, startPoint y: 289, endPoint x: 220, endPoint y: 149, distance: 139.6
click at [0, 0] on slot at bounding box center [0, 0] width 0 height 0
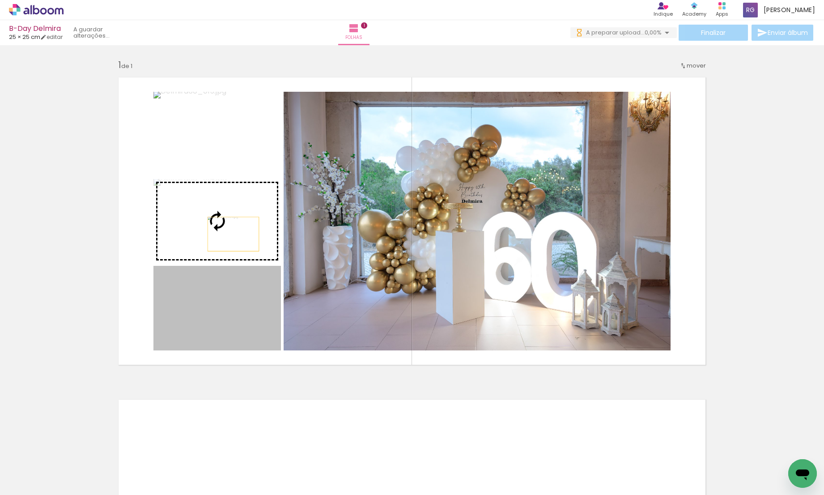
drag, startPoint x: 220, startPoint y: 308, endPoint x: 230, endPoint y: 234, distance: 74.8
click at [0, 0] on slot at bounding box center [0, 0] width 0 height 0
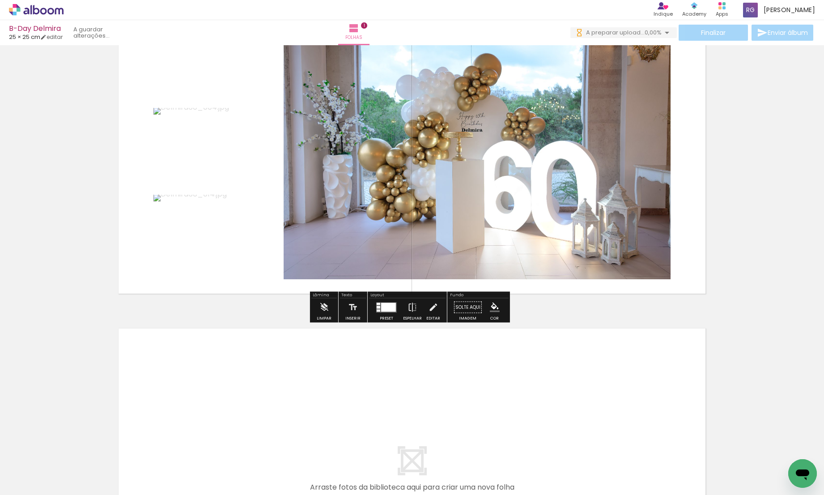
scroll to position [285, 0]
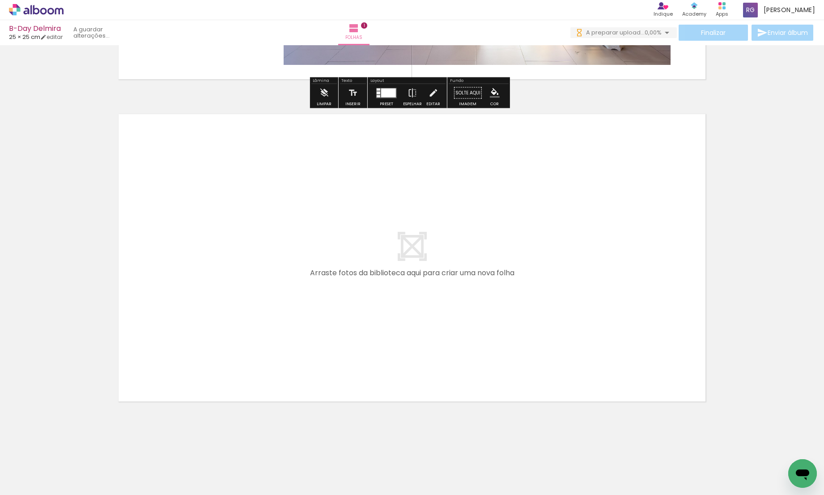
drag, startPoint x: 298, startPoint y: 464, endPoint x: 293, endPoint y: 357, distance: 107.4
click at [293, 357] on quentale-workspace at bounding box center [412, 247] width 824 height 495
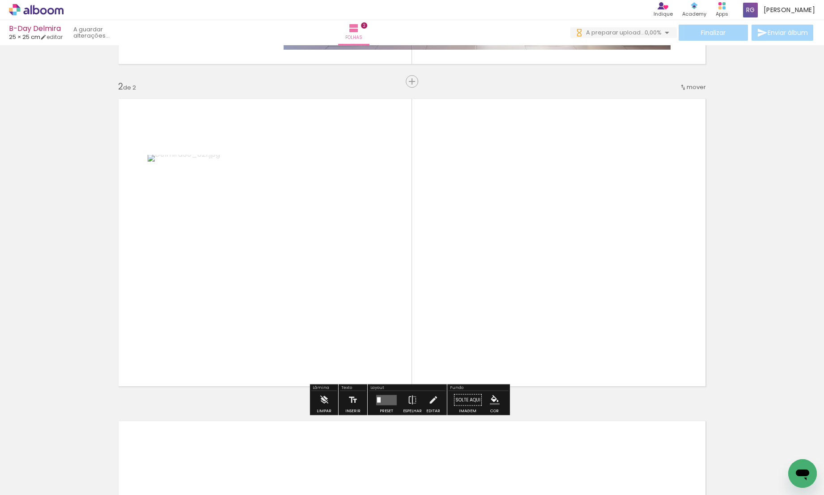
scroll to position [301, 0]
drag, startPoint x: 341, startPoint y: 473, endPoint x: 357, endPoint y: 303, distance: 170.2
click at [357, 303] on quentale-workspace at bounding box center [412, 247] width 824 height 495
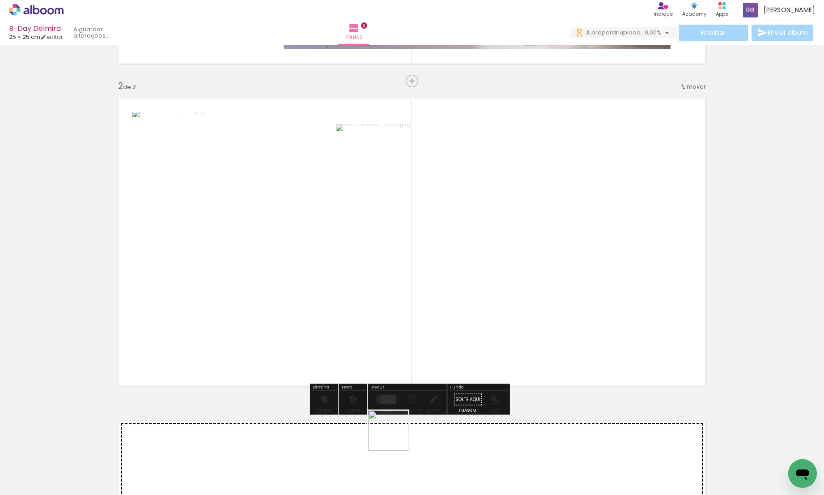
drag, startPoint x: 396, startPoint y: 470, endPoint x: 397, endPoint y: 339, distance: 130.6
click at [397, 339] on quentale-workspace at bounding box center [412, 247] width 824 height 495
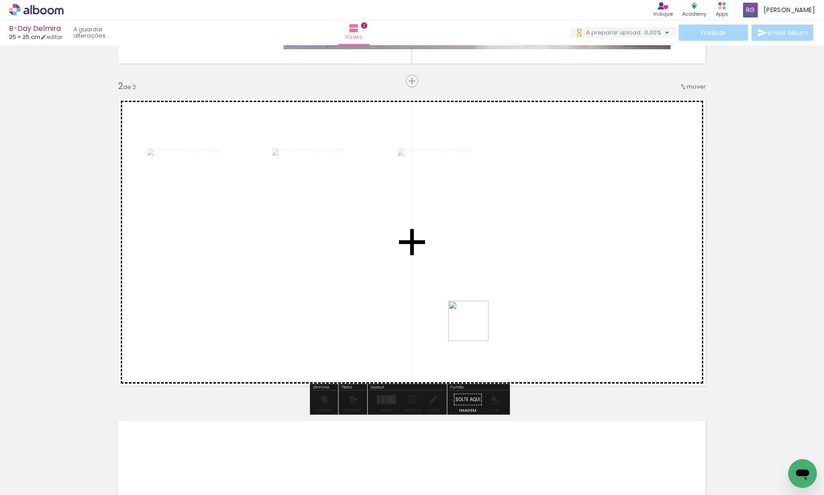
drag, startPoint x: 444, startPoint y: 478, endPoint x: 475, endPoint y: 327, distance: 153.7
click at [475, 327] on quentale-workspace at bounding box center [412, 247] width 824 height 495
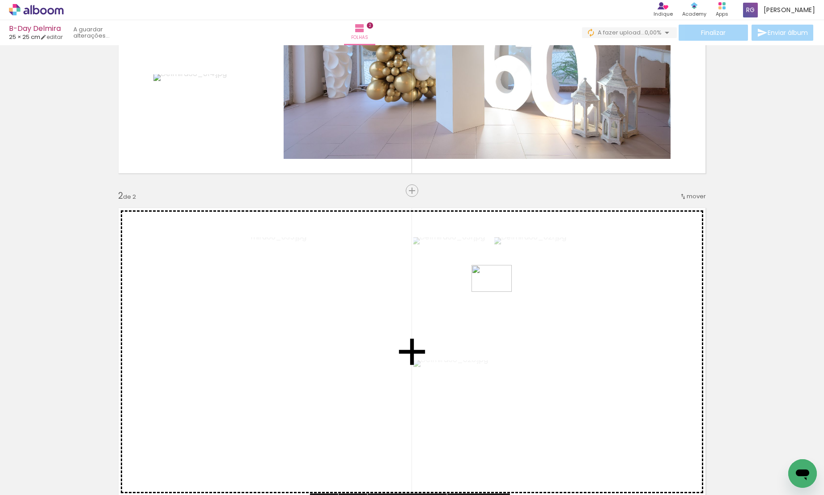
scroll to position [0, 0]
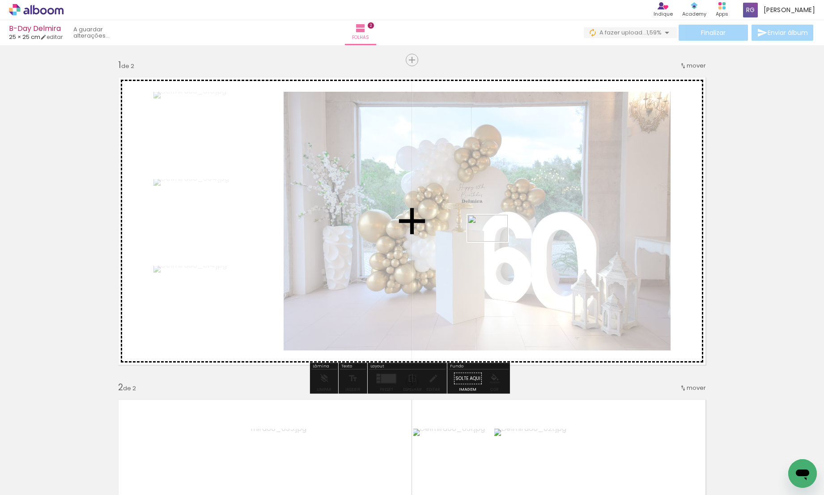
drag, startPoint x: 490, startPoint y: 471, endPoint x: 494, endPoint y: 241, distance: 229.4
click at [494, 241] on quentale-workspace at bounding box center [412, 247] width 824 height 495
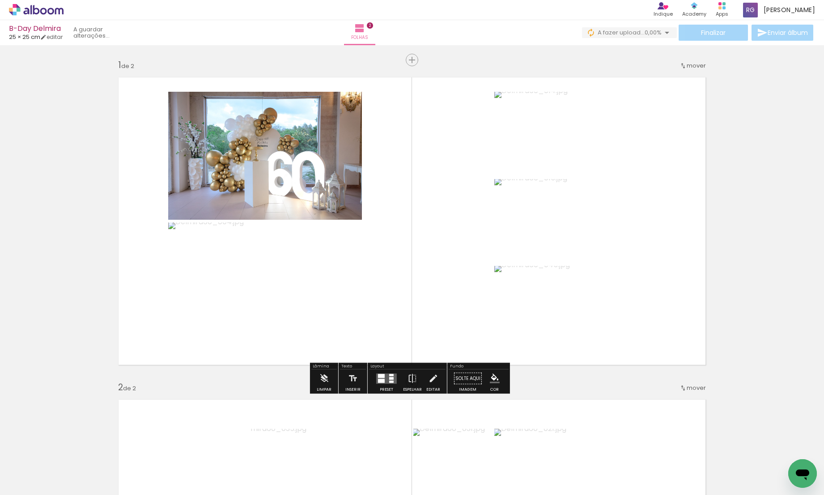
click at [389, 381] on div at bounding box center [391, 381] width 4 height 2
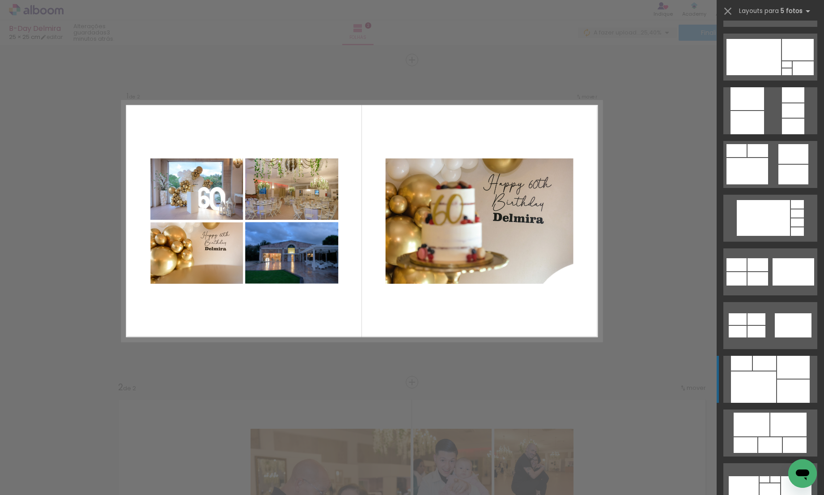
scroll to position [711, 0]
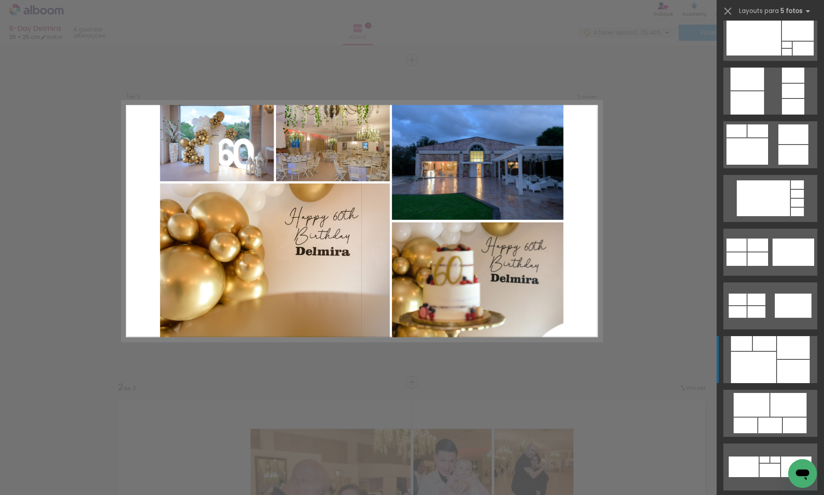
click at [777, 355] on div at bounding box center [793, 347] width 33 height 23
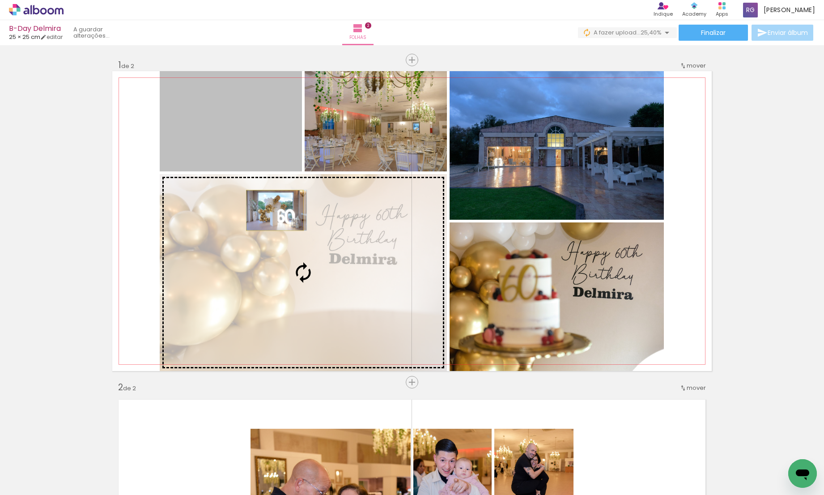
drag, startPoint x: 255, startPoint y: 145, endPoint x: 271, endPoint y: 210, distance: 67.4
click at [0, 0] on slot at bounding box center [0, 0] width 0 height 0
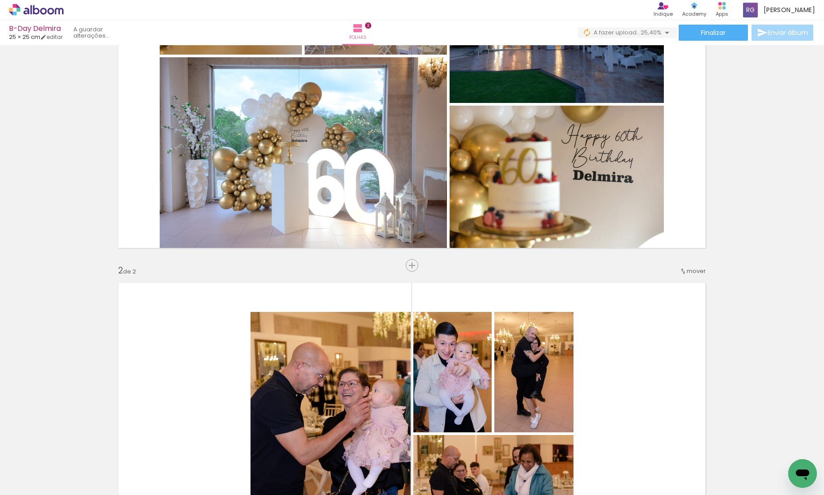
scroll to position [376, 0]
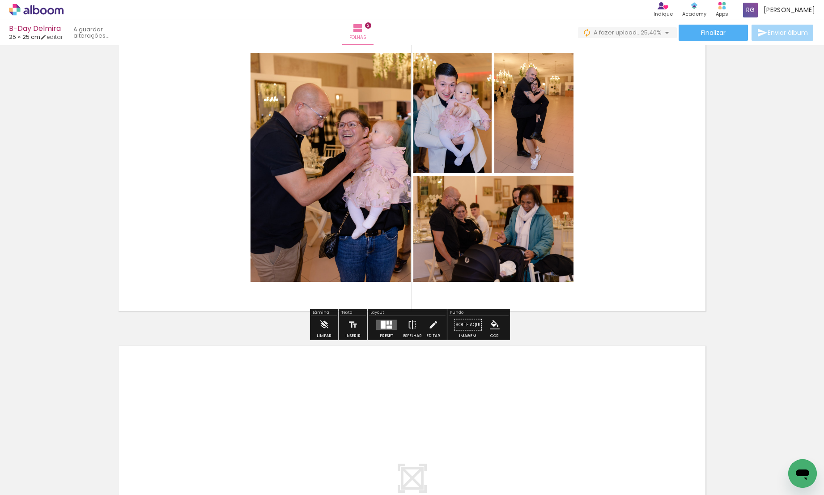
click at [386, 327] on div at bounding box center [388, 326] width 5 height 3
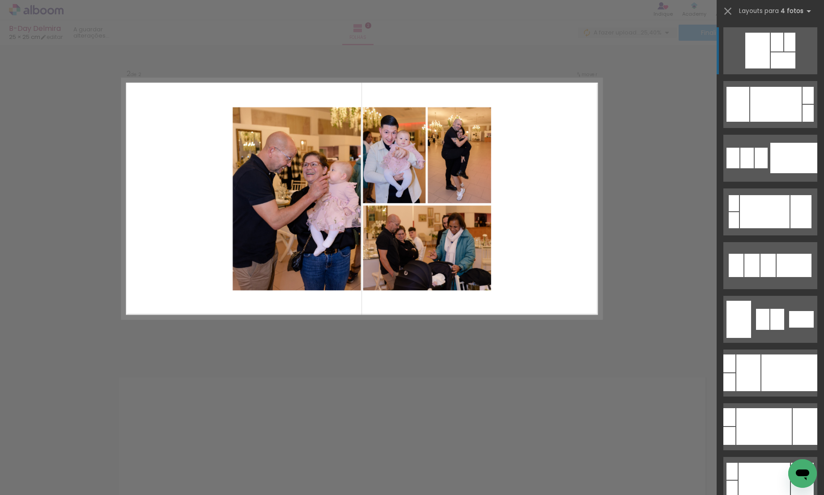
scroll to position [301, 0]
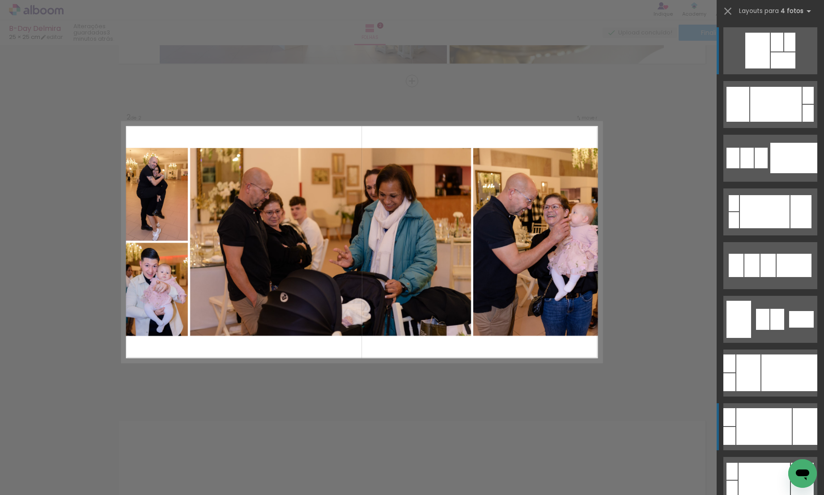
click at [773, 277] on div at bounding box center [767, 265] width 15 height 23
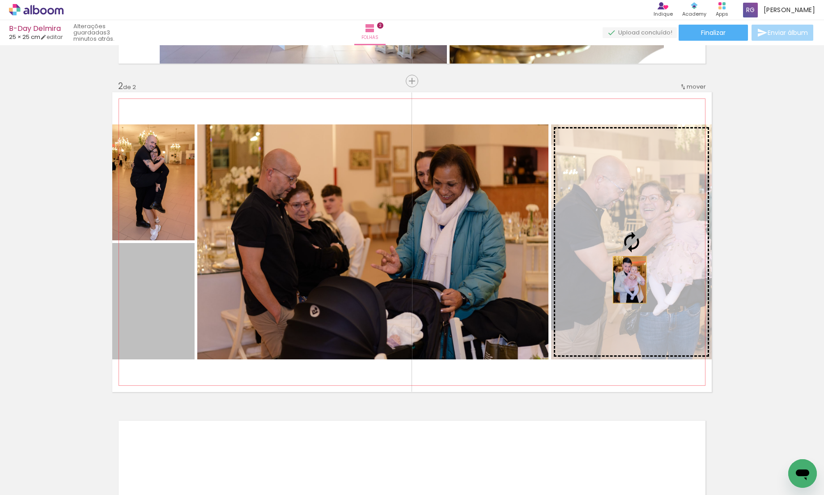
drag, startPoint x: 140, startPoint y: 337, endPoint x: 626, endPoint y: 279, distance: 489.9
click at [0, 0] on slot at bounding box center [0, 0] width 0 height 0
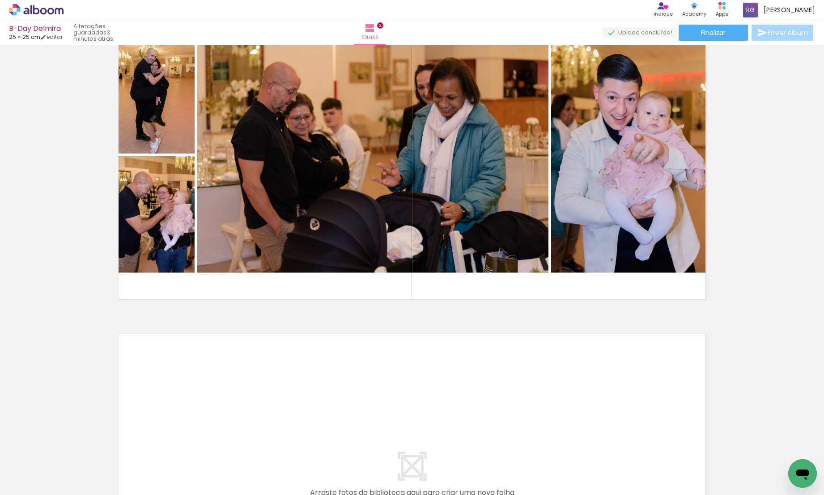
scroll to position [607, 0]
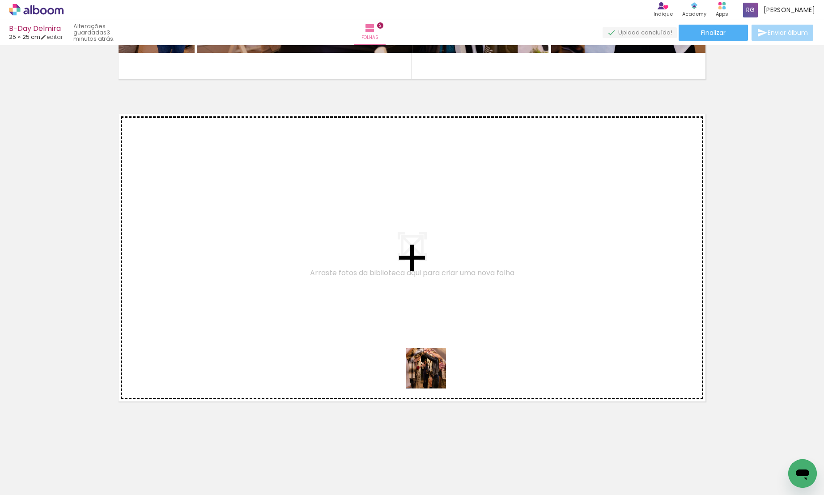
drag, startPoint x: 539, startPoint y: 474, endPoint x: 432, endPoint y: 375, distance: 145.9
click at [432, 375] on quentale-workspace at bounding box center [412, 247] width 824 height 495
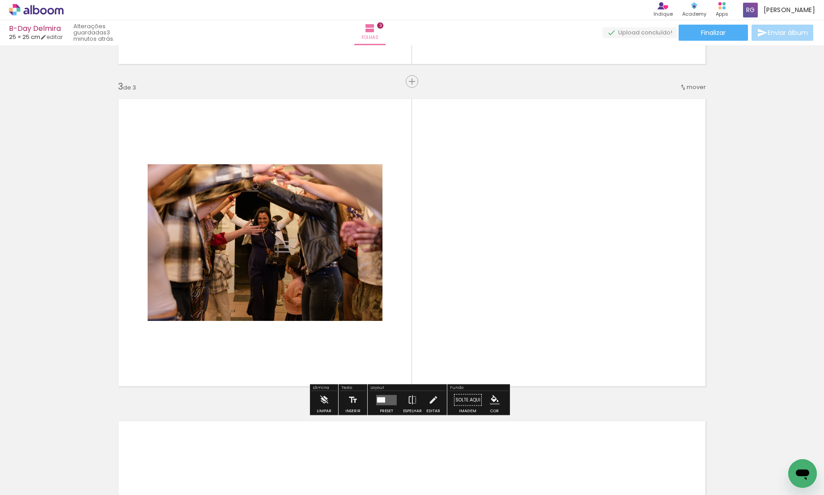
scroll to position [623, 0]
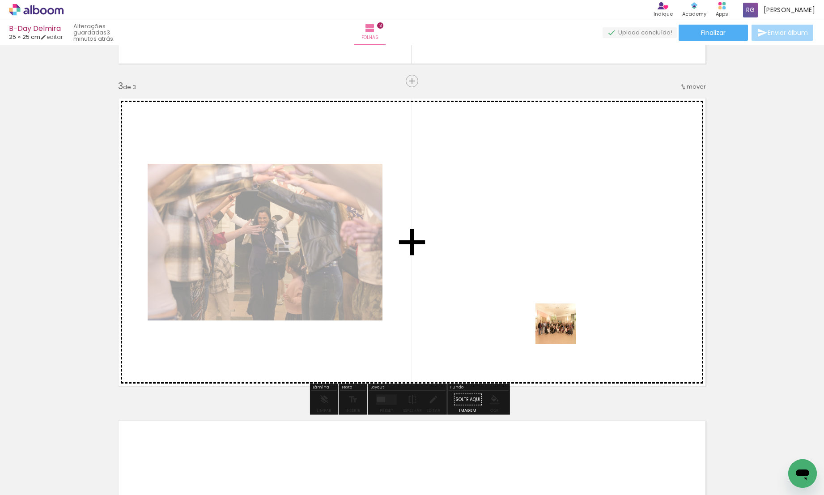
drag, startPoint x: 597, startPoint y: 459, endPoint x: 561, endPoint y: 321, distance: 142.8
click at [561, 321] on quentale-workspace at bounding box center [412, 247] width 824 height 495
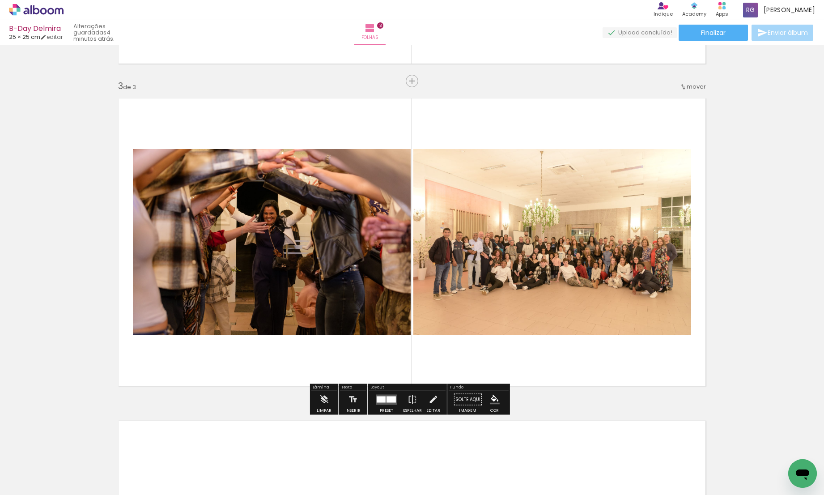
scroll to position [736, 0]
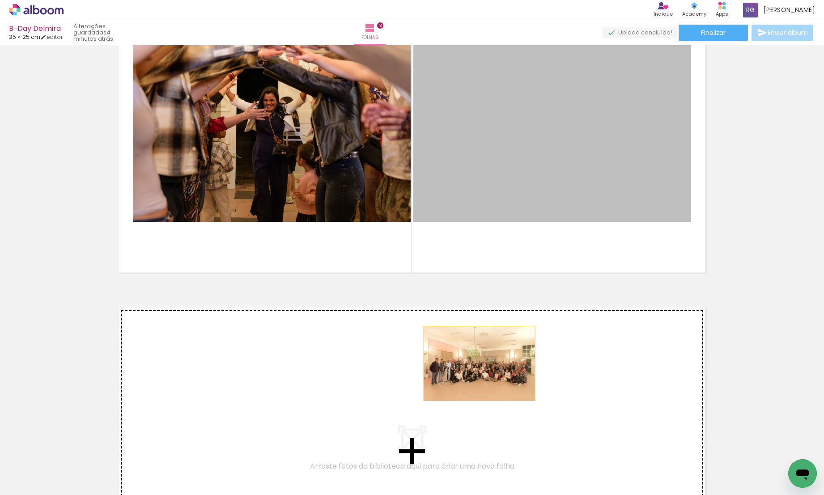
drag, startPoint x: 537, startPoint y: 167, endPoint x: 470, endPoint y: 372, distance: 215.2
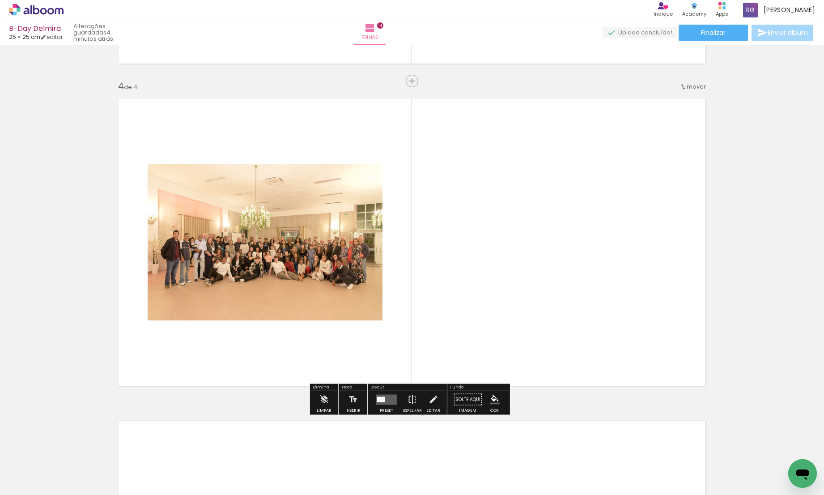
scroll to position [846, 0]
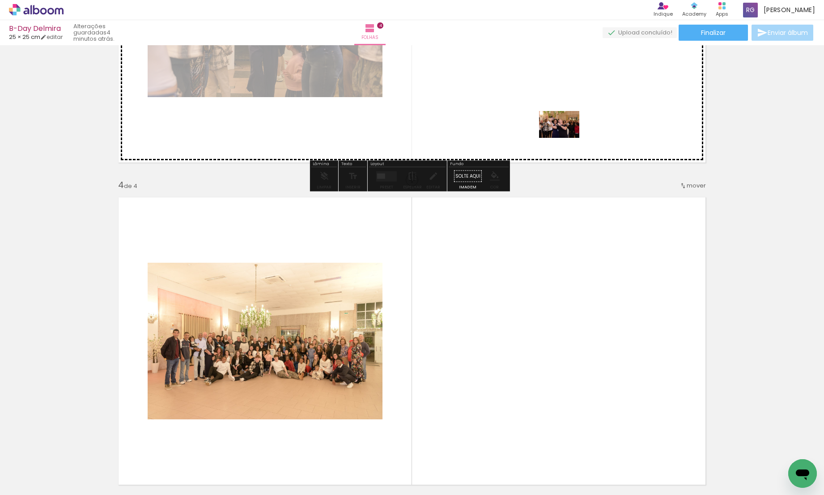
drag, startPoint x: 631, startPoint y: 463, endPoint x: 566, endPoint y: 136, distance: 332.9
click at [566, 136] on quentale-workspace at bounding box center [412, 247] width 824 height 495
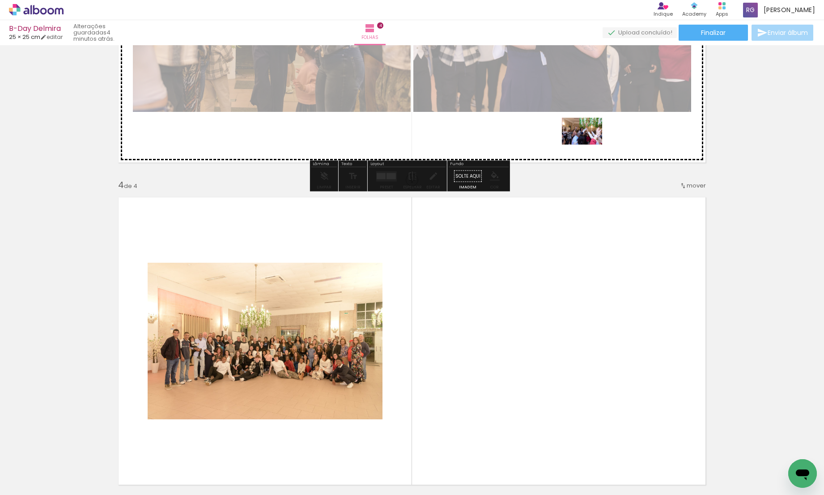
drag, startPoint x: 673, startPoint y: 460, endPoint x: 584, endPoint y: 129, distance: 342.8
click at [584, 129] on quentale-workspace at bounding box center [412, 247] width 824 height 495
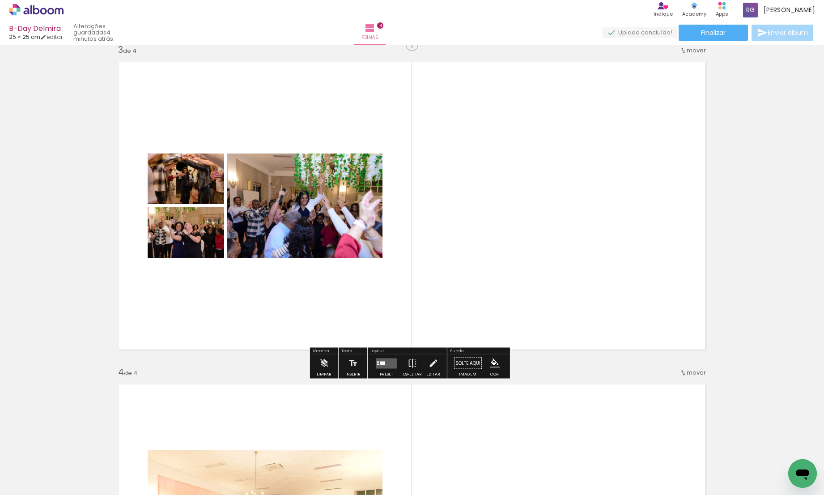
scroll to position [657, 0]
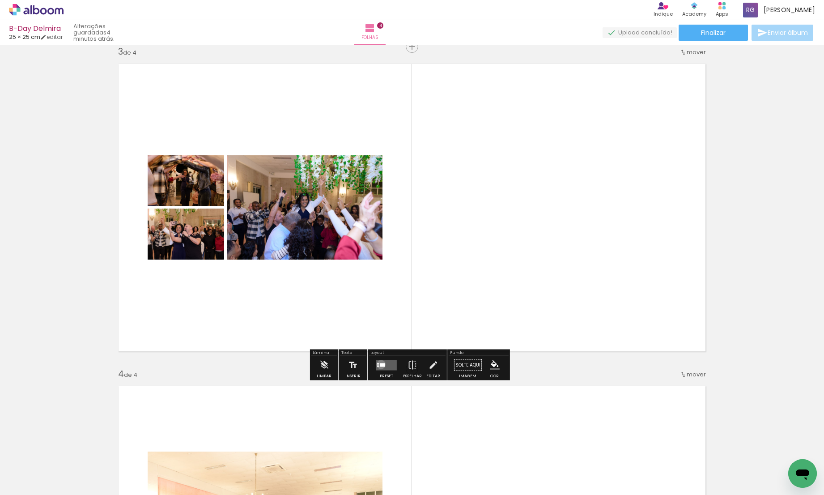
click at [380, 364] on div at bounding box center [382, 365] width 5 height 4
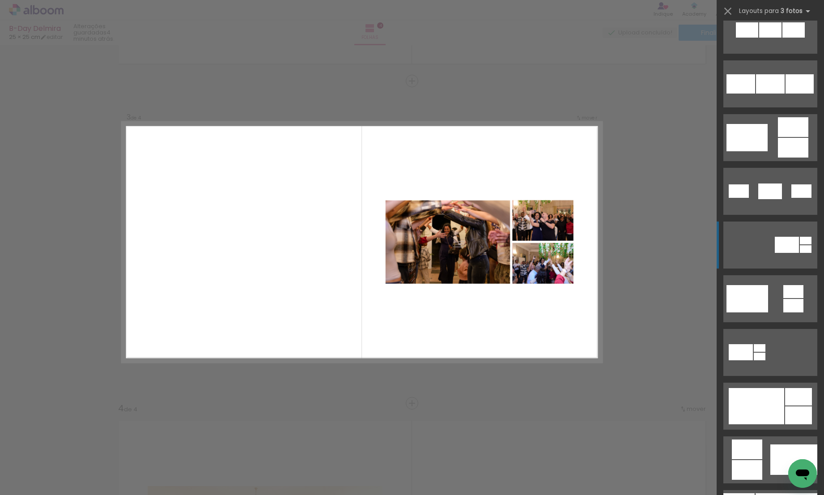
scroll to position [241, 0]
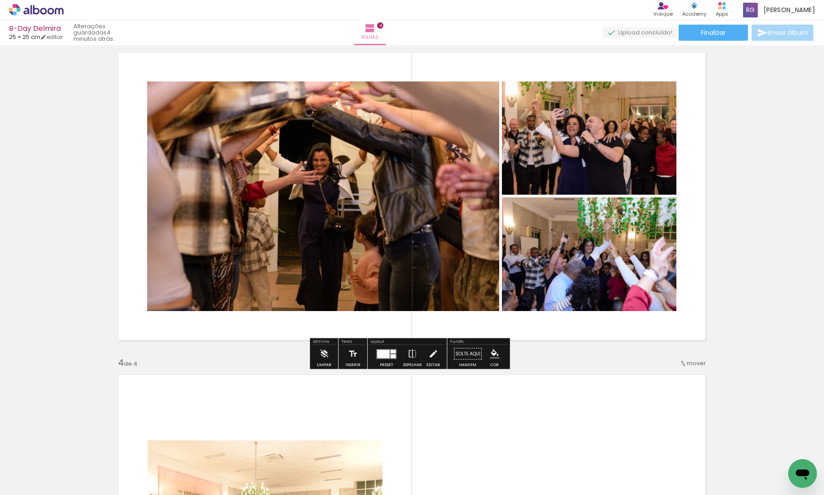
scroll to position [942, 0]
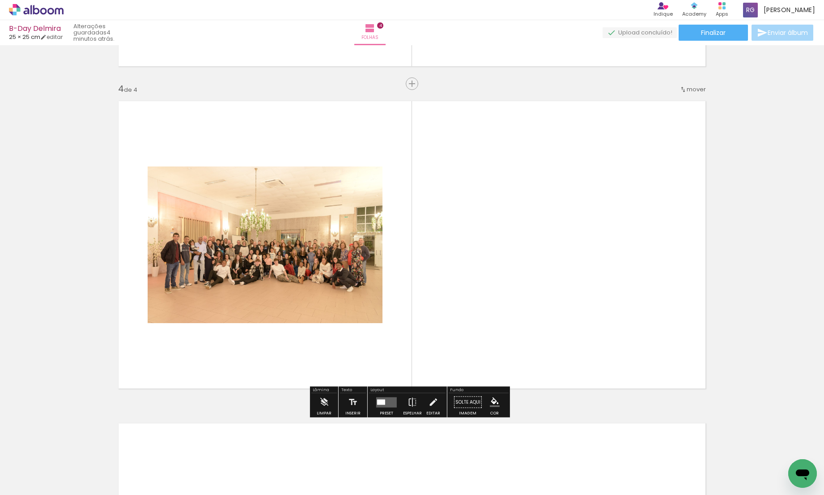
click at [384, 401] on quentale-layouter at bounding box center [386, 402] width 21 height 10
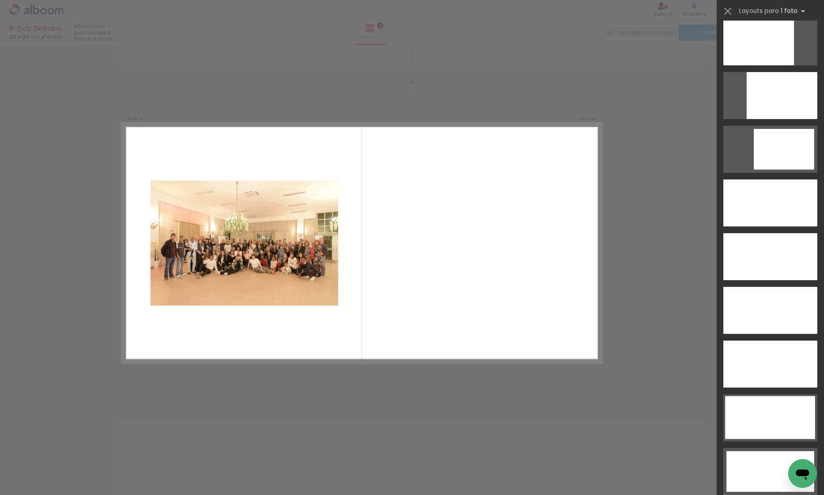
scroll to position [945, 0]
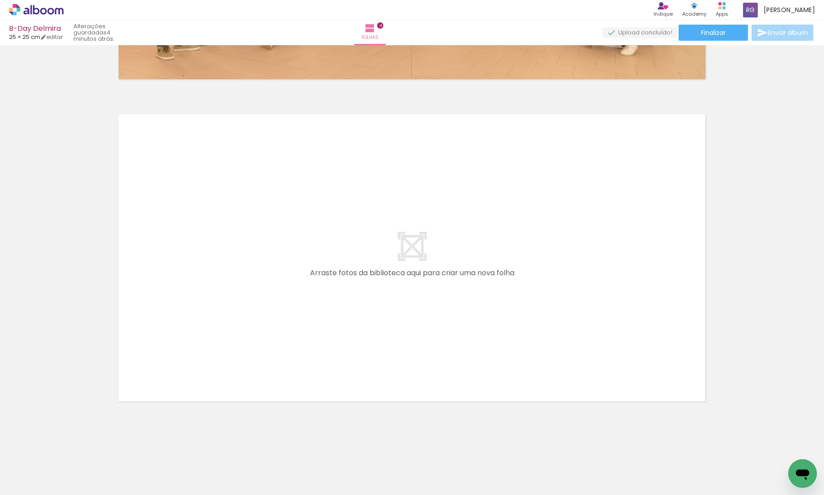
scroll to position [0, 495]
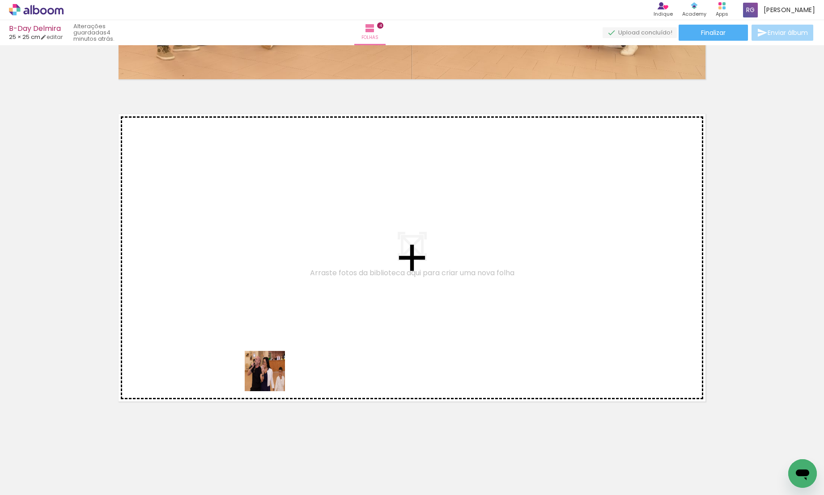
drag, startPoint x: 251, startPoint y: 466, endPoint x: 275, endPoint y: 366, distance: 102.5
click at [275, 366] on quentale-workspace at bounding box center [412, 247] width 824 height 495
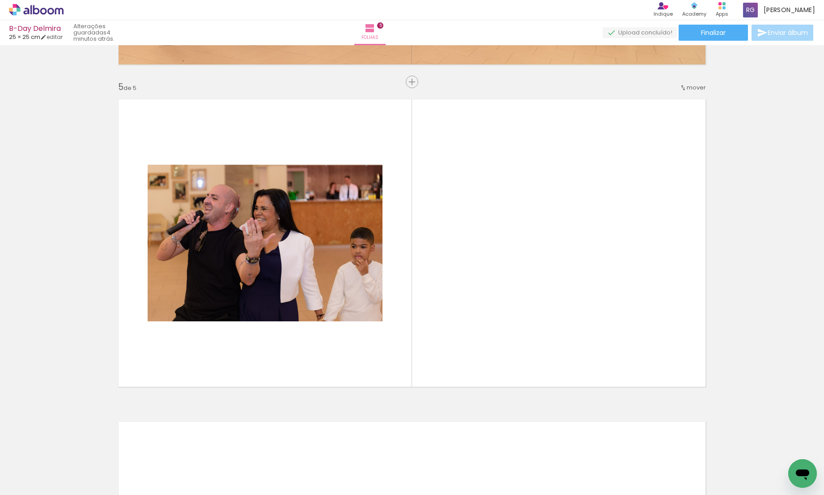
scroll to position [1267, 0]
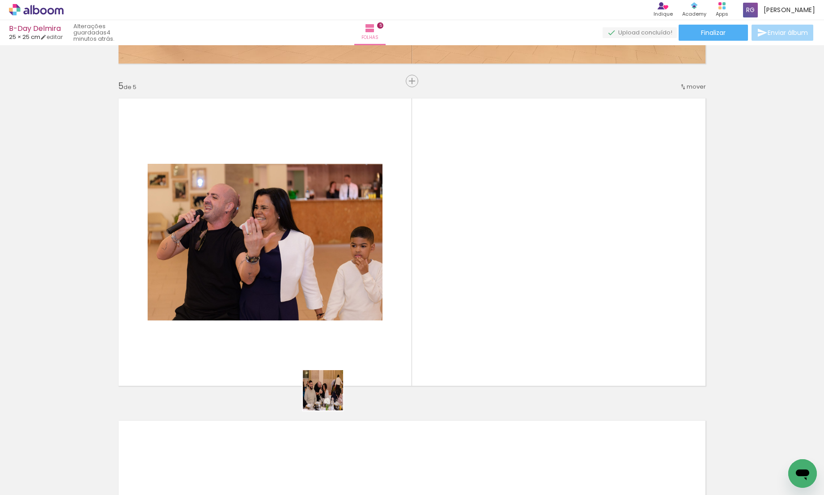
drag, startPoint x: 302, startPoint y: 465, endPoint x: 384, endPoint y: 290, distance: 193.0
click at [384, 290] on quentale-workspace at bounding box center [412, 247] width 824 height 495
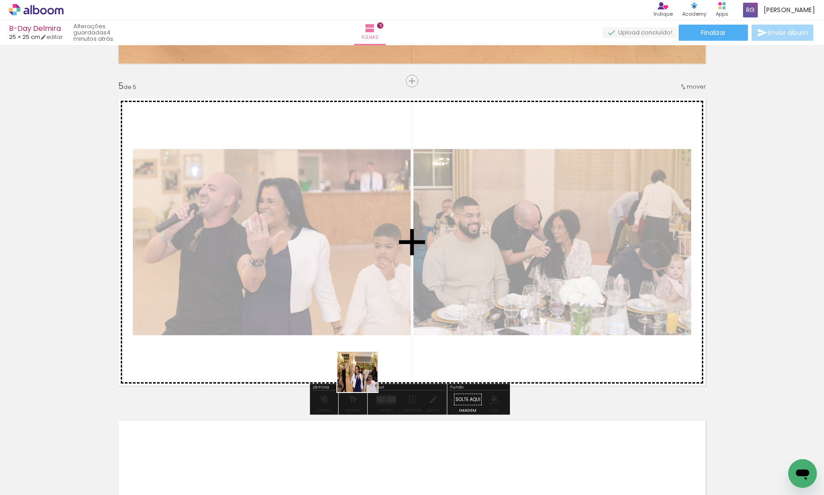
drag, startPoint x: 351, startPoint y: 472, endPoint x: 373, endPoint y: 334, distance: 139.0
click at [373, 334] on quentale-workspace at bounding box center [412, 247] width 824 height 495
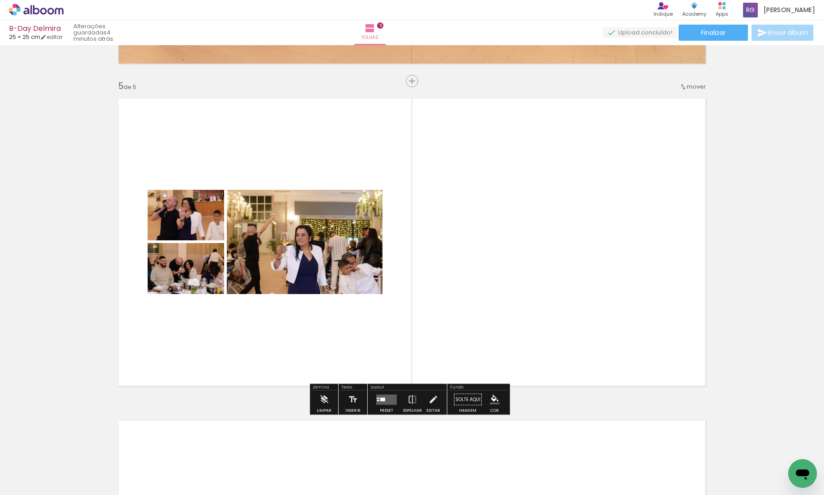
drag, startPoint x: 393, startPoint y: 465, endPoint x: 410, endPoint y: 309, distance: 156.6
click at [410, 309] on quentale-workspace at bounding box center [412, 247] width 824 height 495
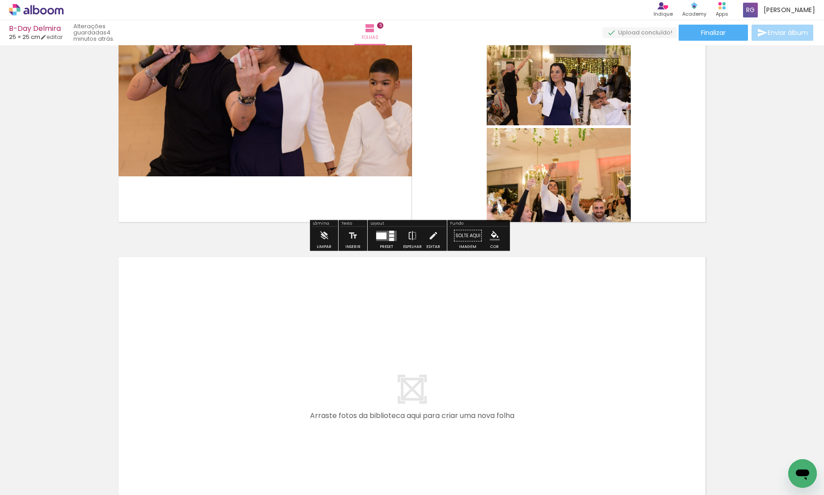
scroll to position [1454, 0]
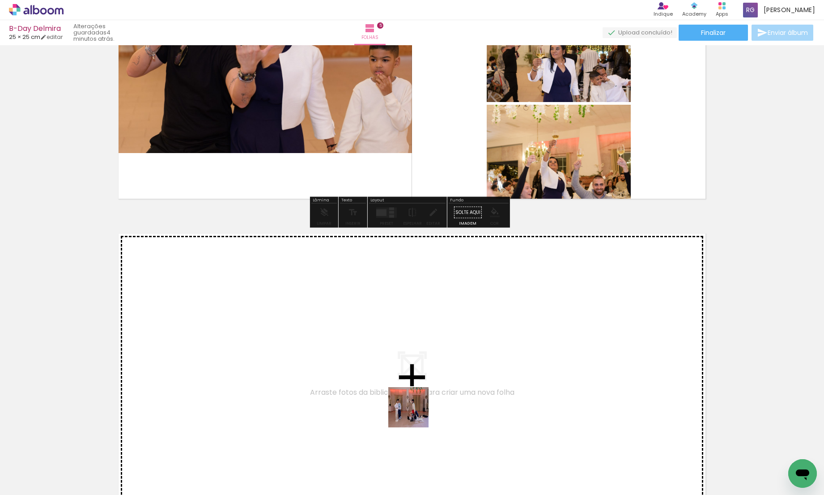
drag, startPoint x: 443, startPoint y: 461, endPoint x: 366, endPoint y: 356, distance: 130.9
click at [366, 356] on quentale-workspace at bounding box center [412, 247] width 824 height 495
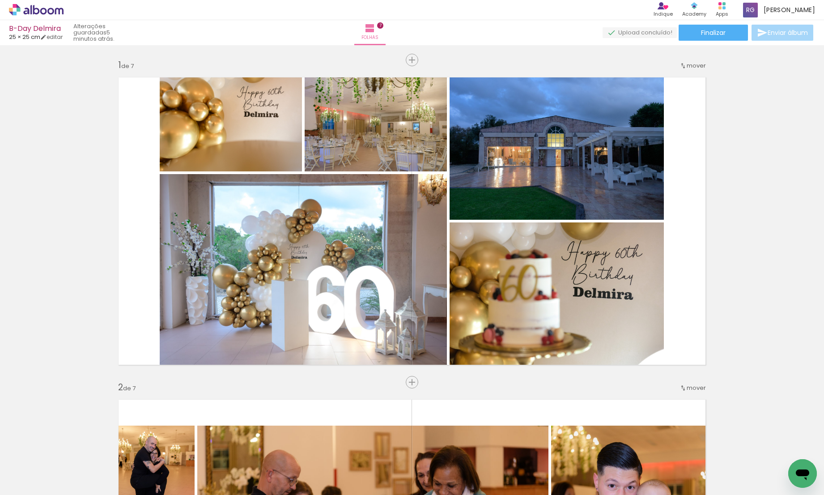
scroll to position [0, 1090]
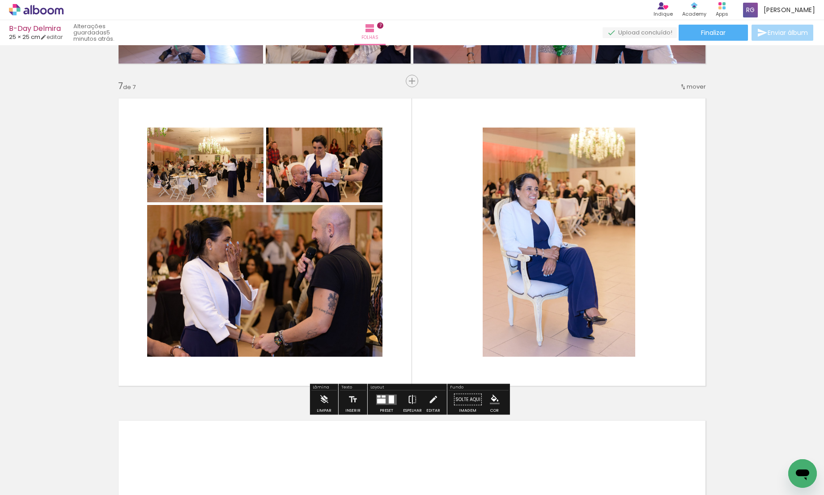
click at [407, 399] on iron-icon at bounding box center [412, 399] width 10 height 18
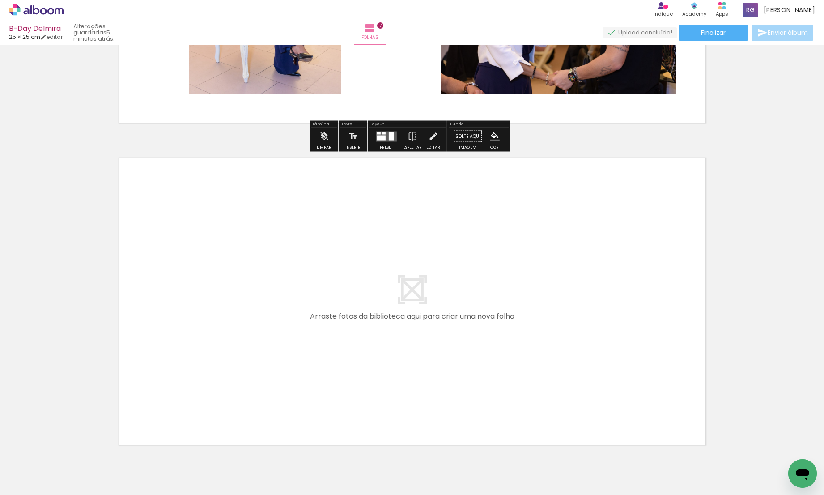
scroll to position [2217, 0]
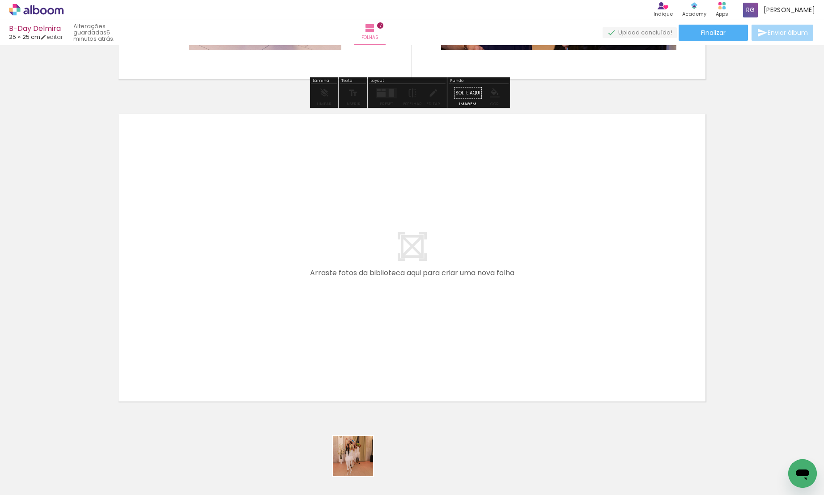
drag, startPoint x: 362, startPoint y: 470, endPoint x: 321, endPoint y: 375, distance: 102.8
click at [321, 375] on quentale-workspace at bounding box center [412, 247] width 824 height 495
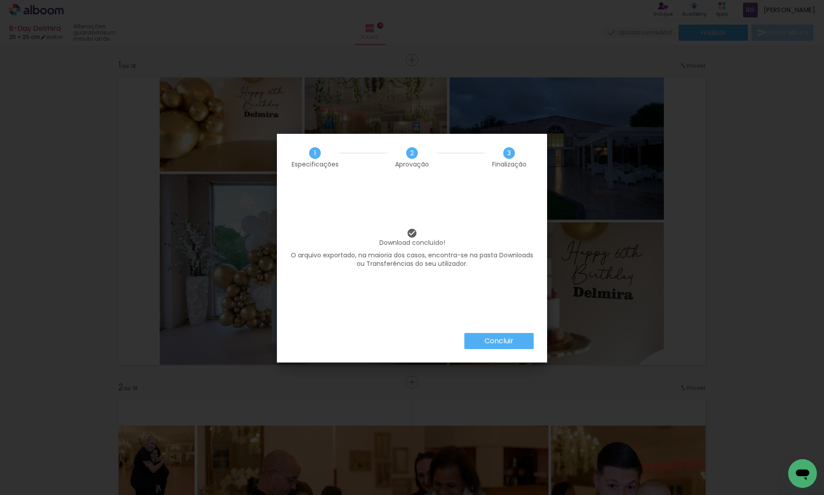
scroll to position [0, 2399]
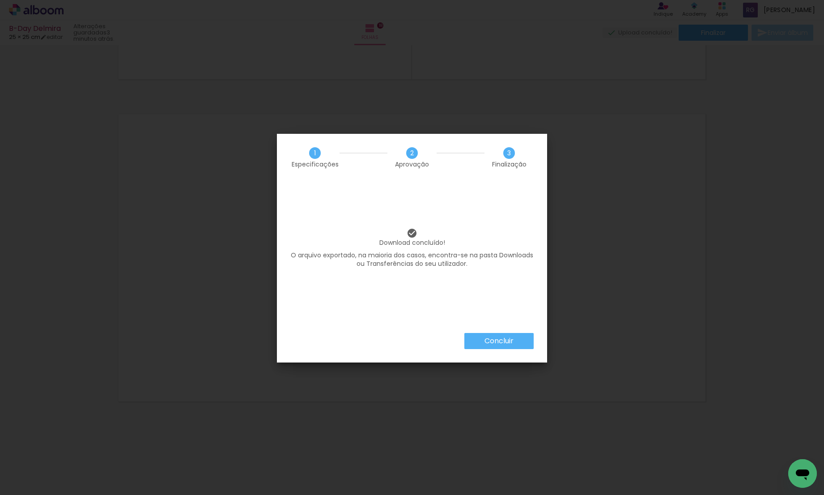
click at [514, 343] on paper-button "Concluir" at bounding box center [498, 341] width 69 height 16
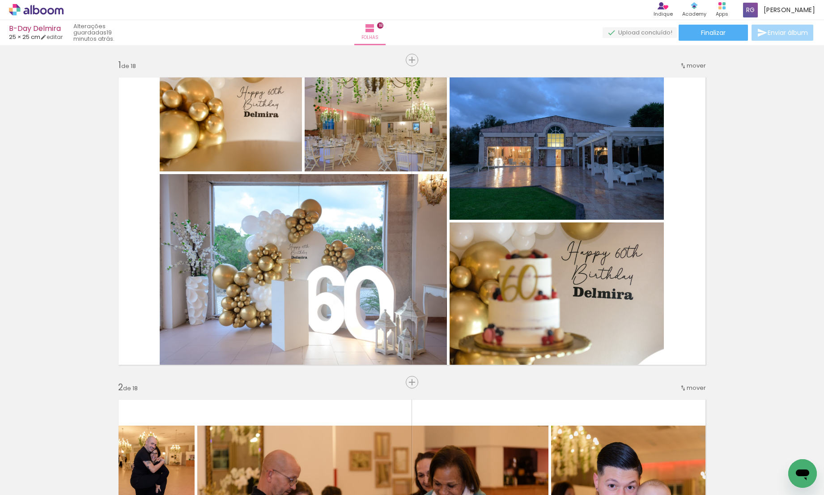
scroll to position [0, 2399]
